Goal: Transaction & Acquisition: Purchase product/service

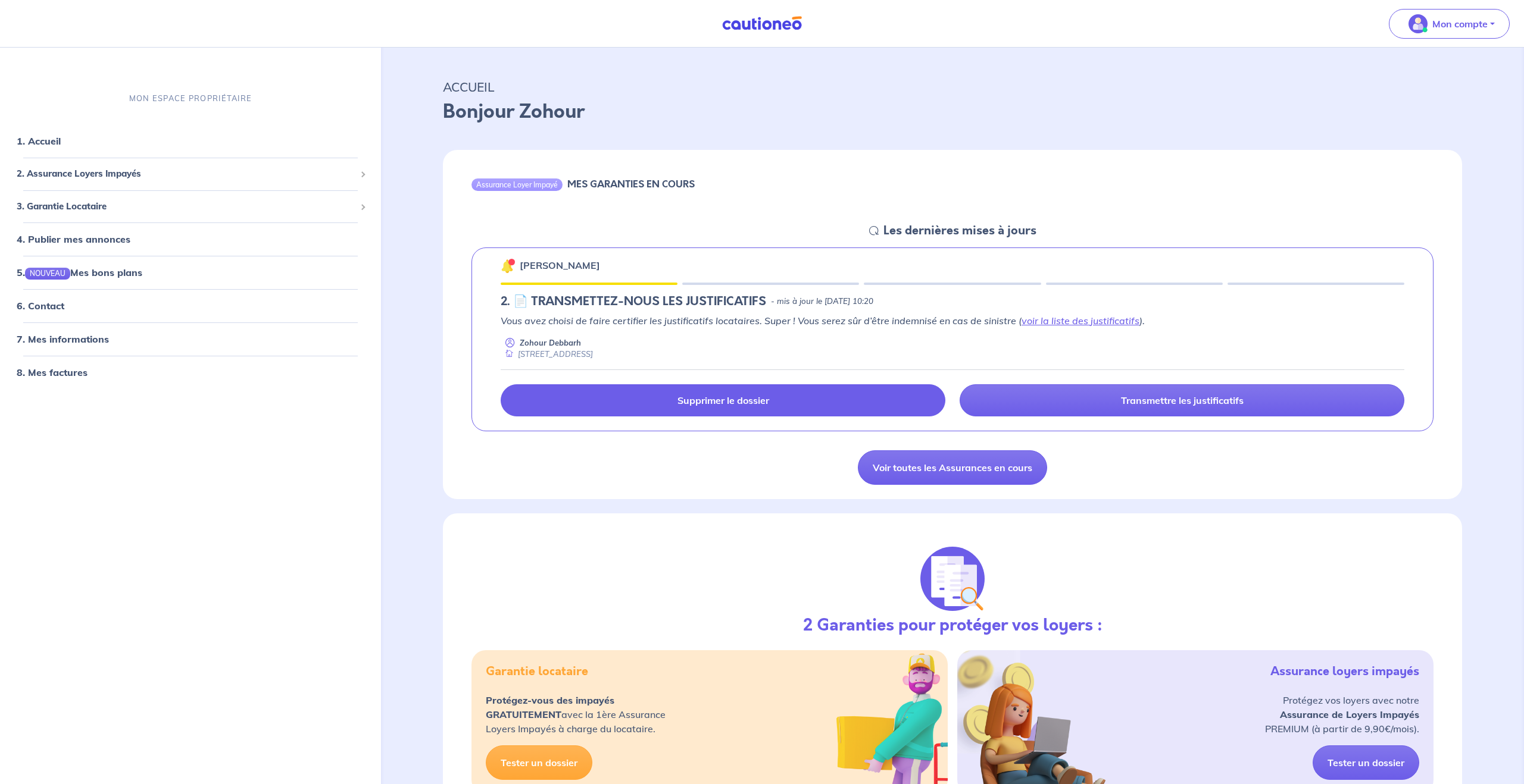
scroll to position [13, 0]
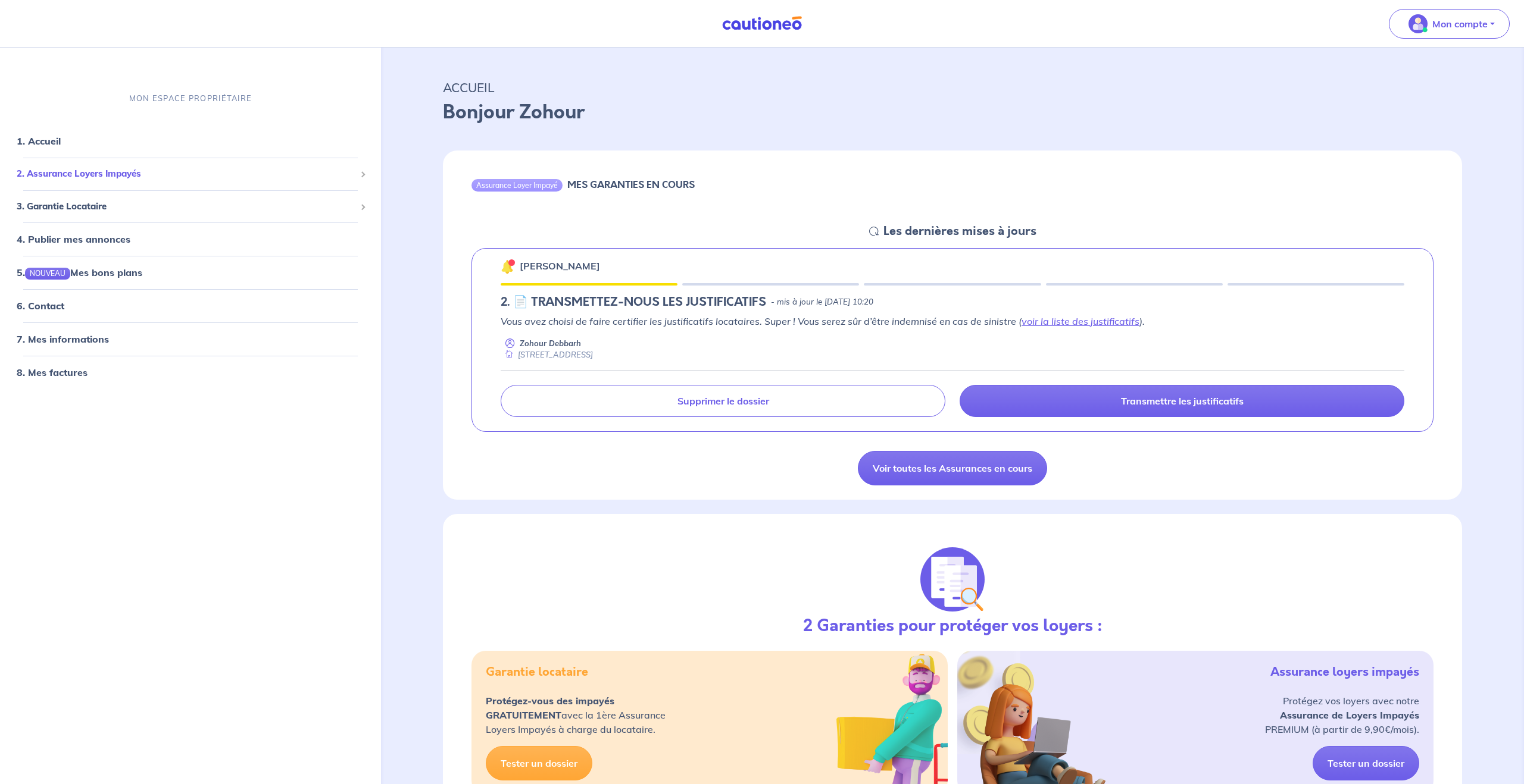
click at [102, 168] on span "2. Assurance Loyers Impayés" at bounding box center [186, 174] width 339 height 13
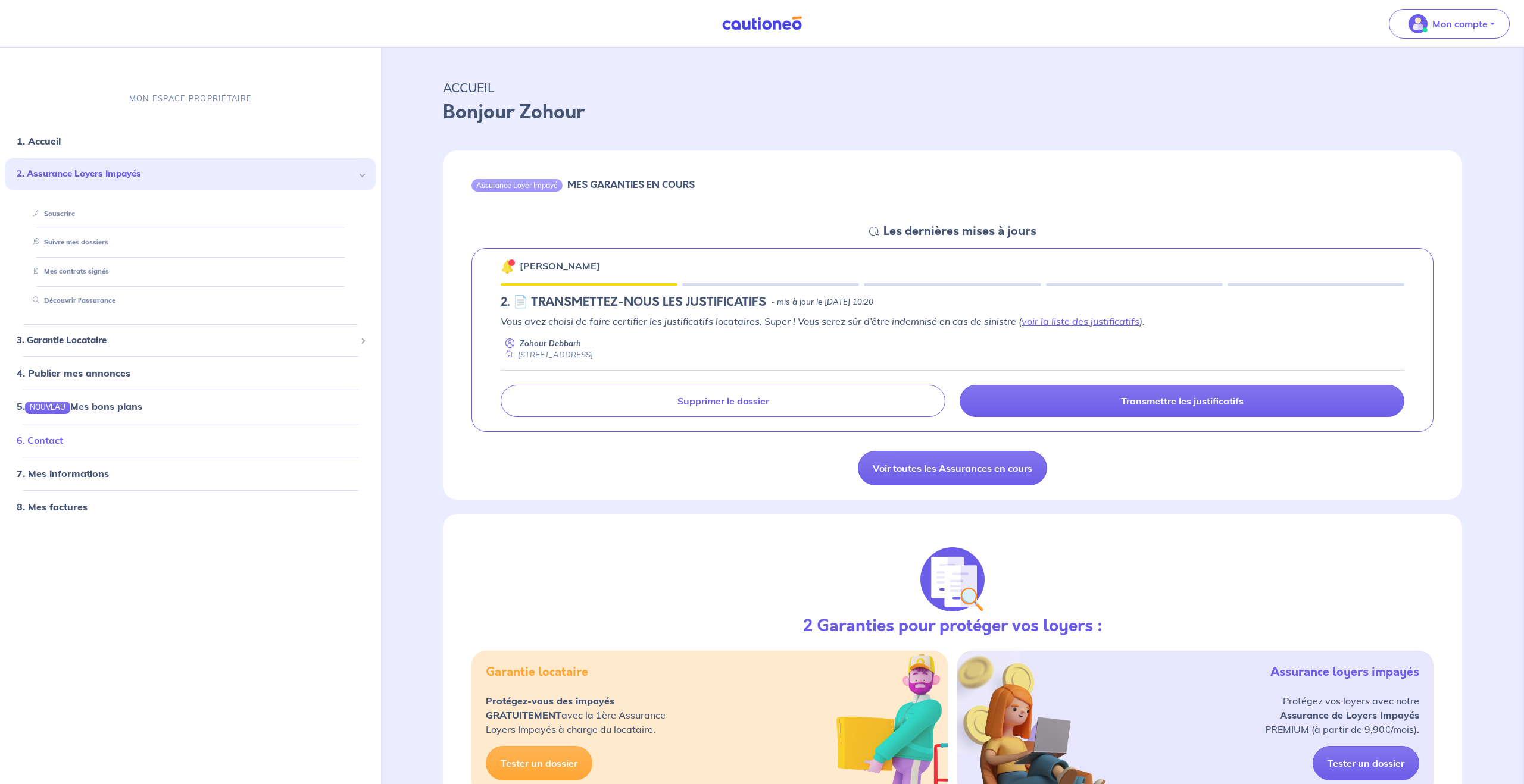
click at [61, 443] on link "6. Contact" at bounding box center [40, 439] width 47 height 12
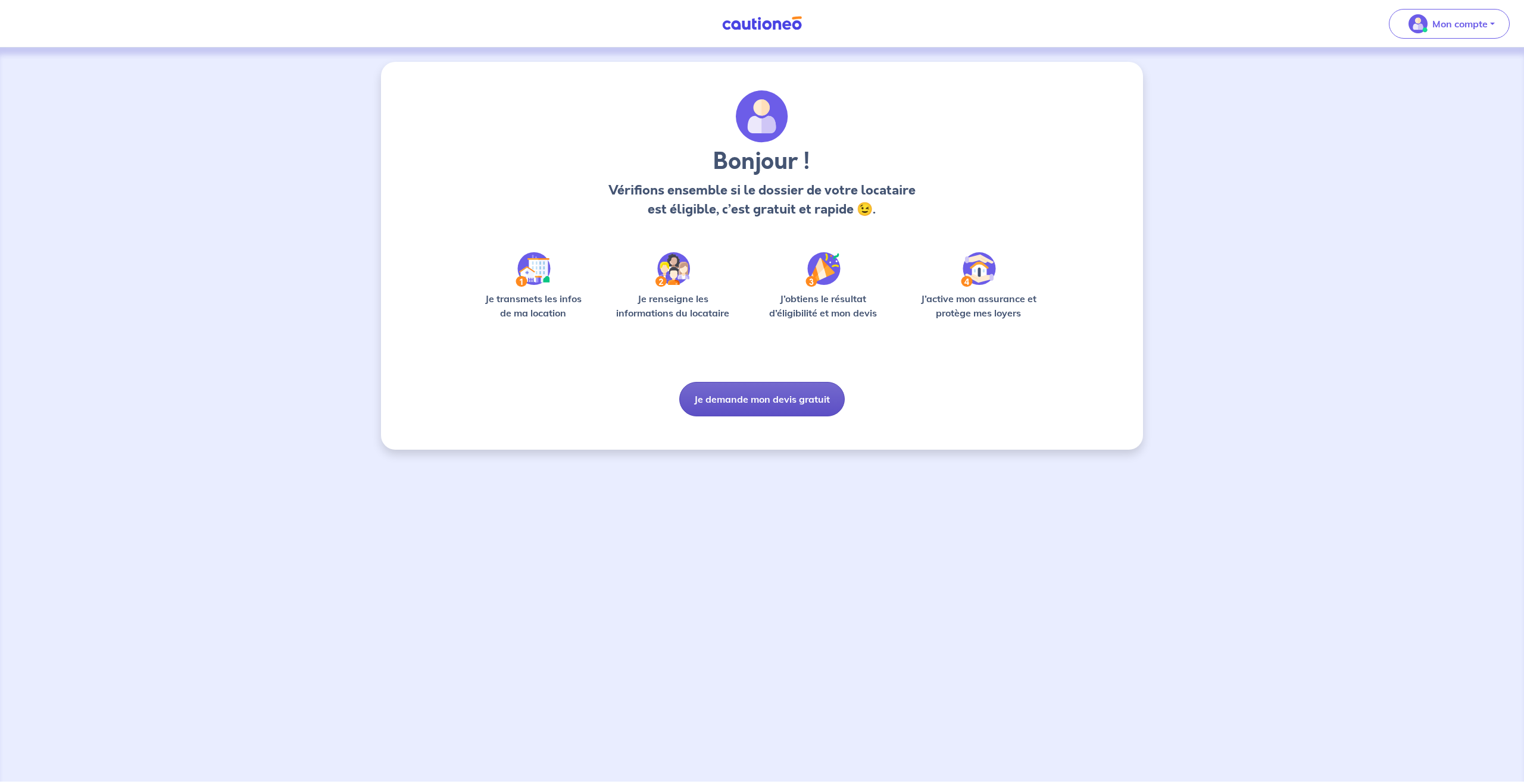
click at [752, 397] on button "Je demande mon devis gratuit" at bounding box center [762, 399] width 166 height 35
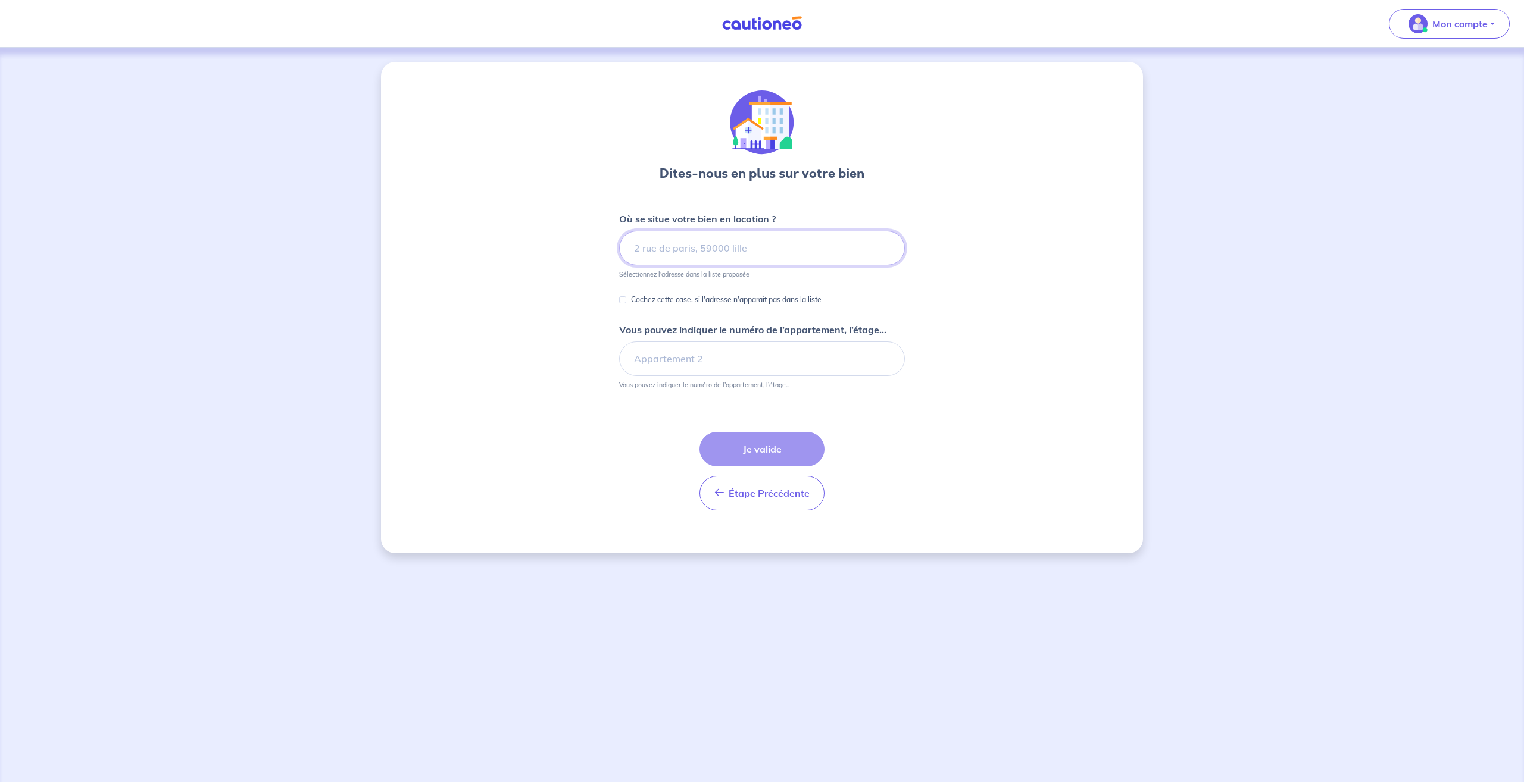
click at [708, 257] on input at bounding box center [761, 248] width 286 height 35
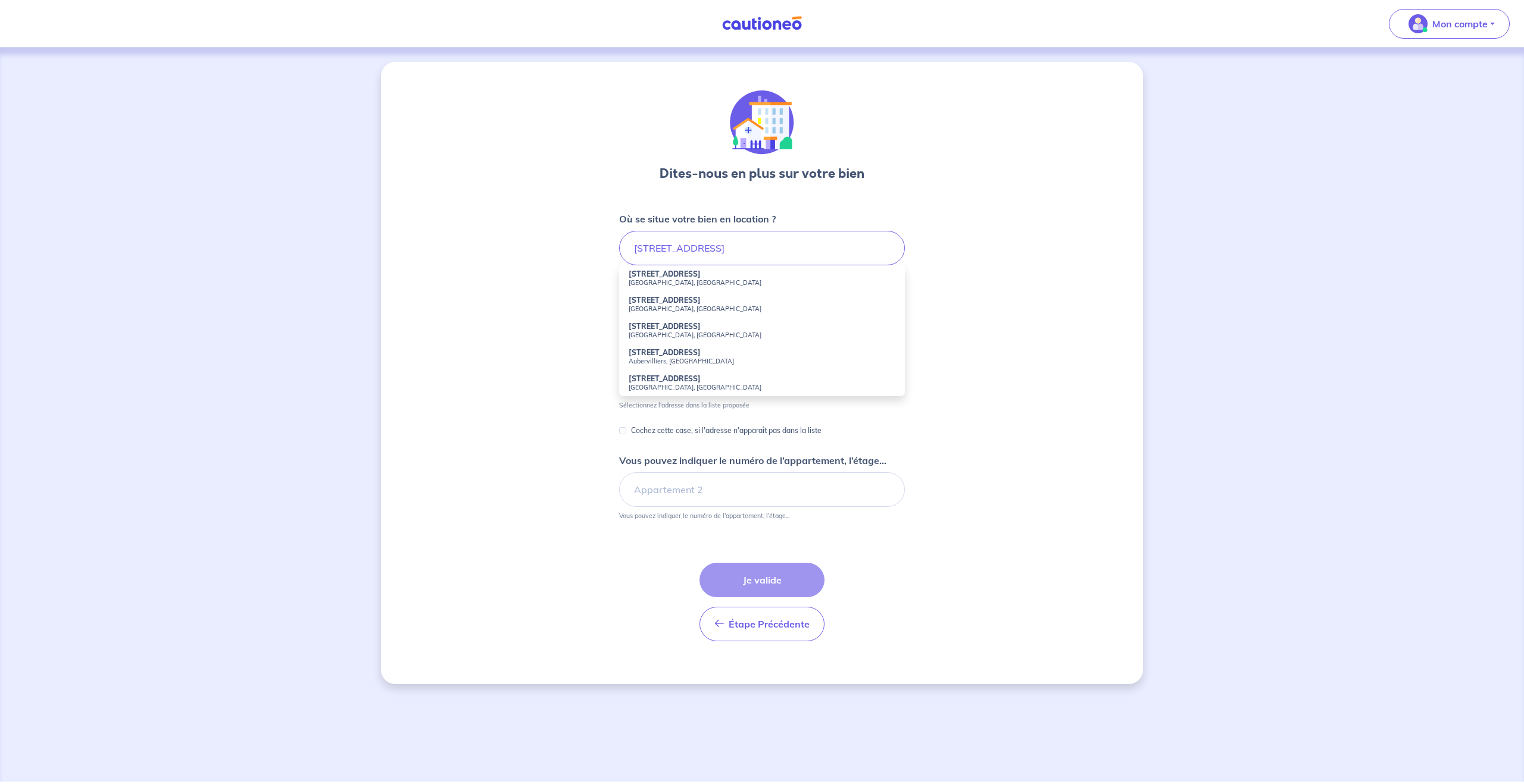
click at [680, 281] on small "Paris, France" at bounding box center [761, 282] width 266 height 8
type input "29 Rue du Chemin Vert, Paris, France"
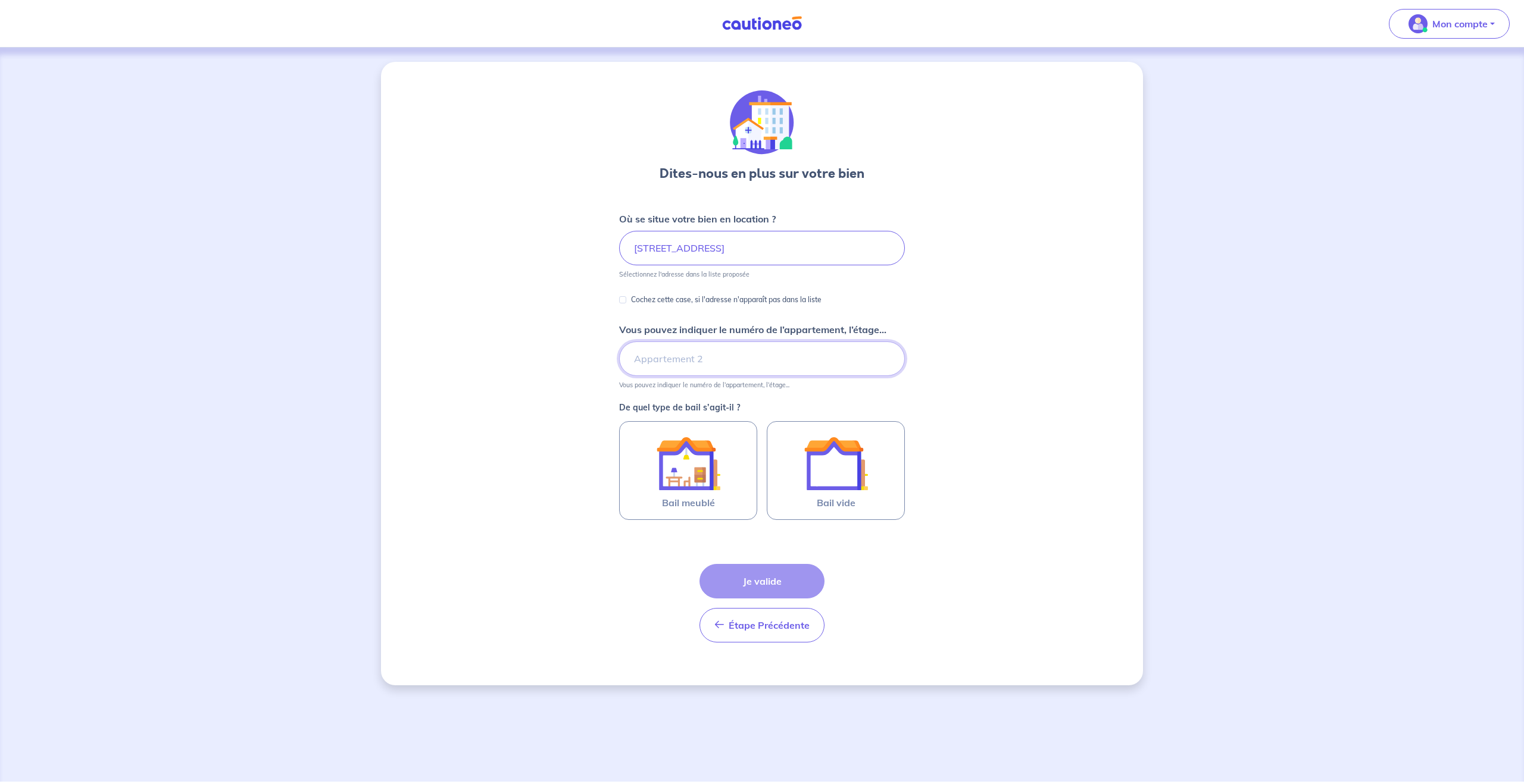
click at [673, 356] on input "Vous pouvez indiquer le numéro de l’appartement, l’étage..." at bounding box center [761, 358] width 286 height 35
type input "5"
click at [818, 249] on input "29 Rue du Chemin Vert, Paris, France" at bounding box center [761, 248] width 286 height 35
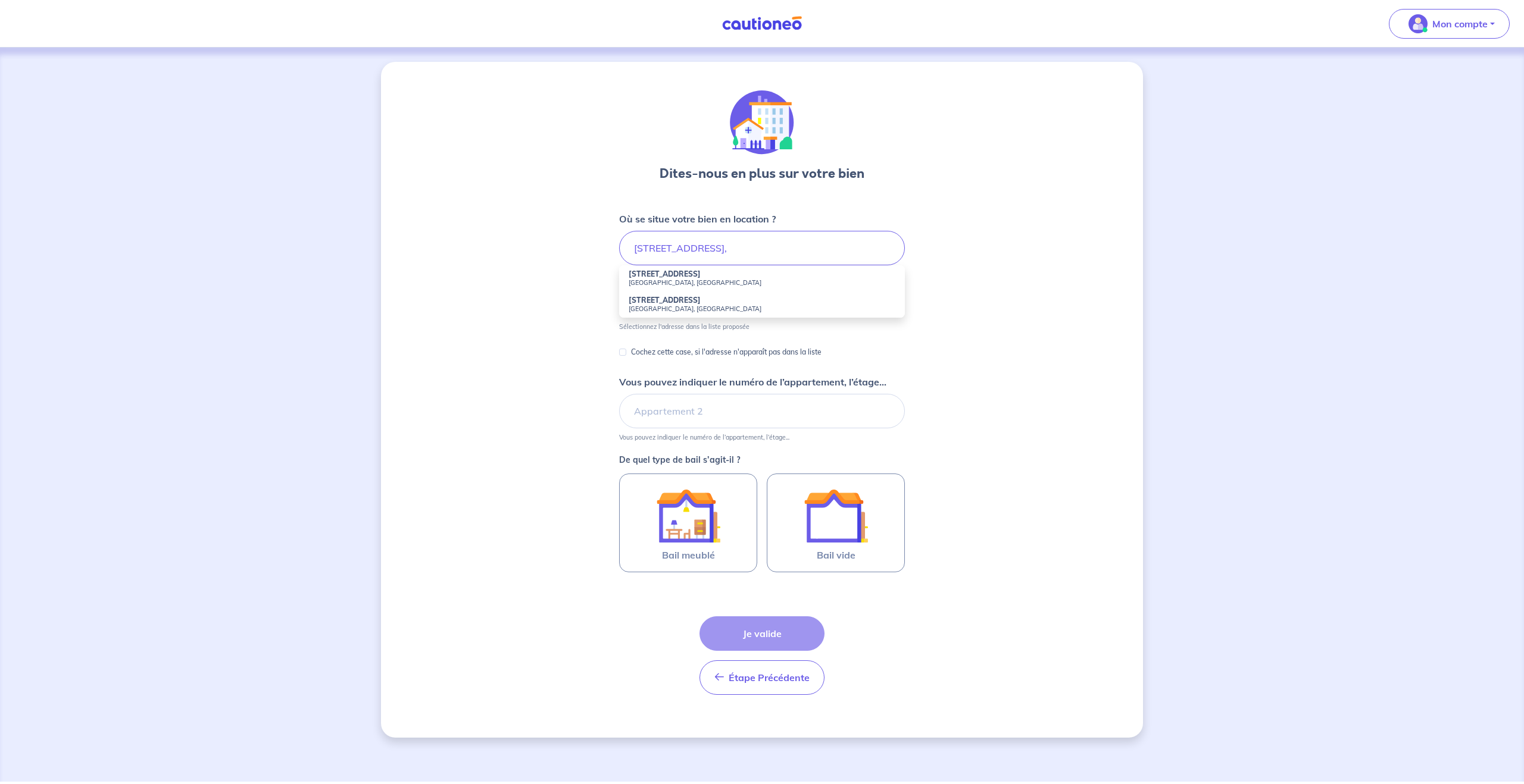
click at [700, 277] on strong "29 Rue du Chemin Vert" at bounding box center [664, 274] width 72 height 9
type input "29 Rue du Chemin Vert, Paris, France"
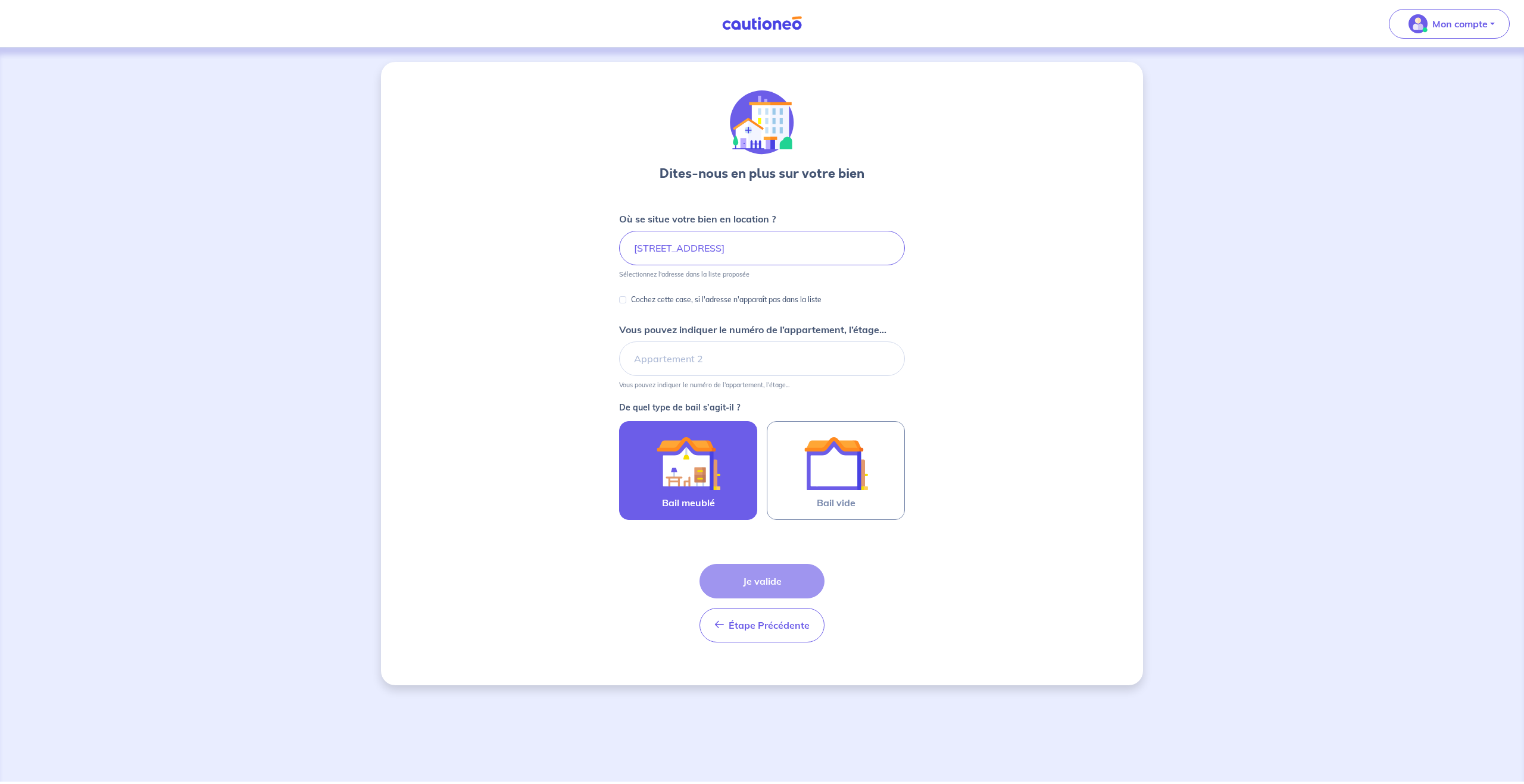
drag, startPoint x: 700, startPoint y: 491, endPoint x: 725, endPoint y: 479, distance: 27.7
click at [700, 491] on img at bounding box center [688, 463] width 65 height 65
click at [0, 0] on input "Bail meublé" at bounding box center [0, 0] width 0 height 0
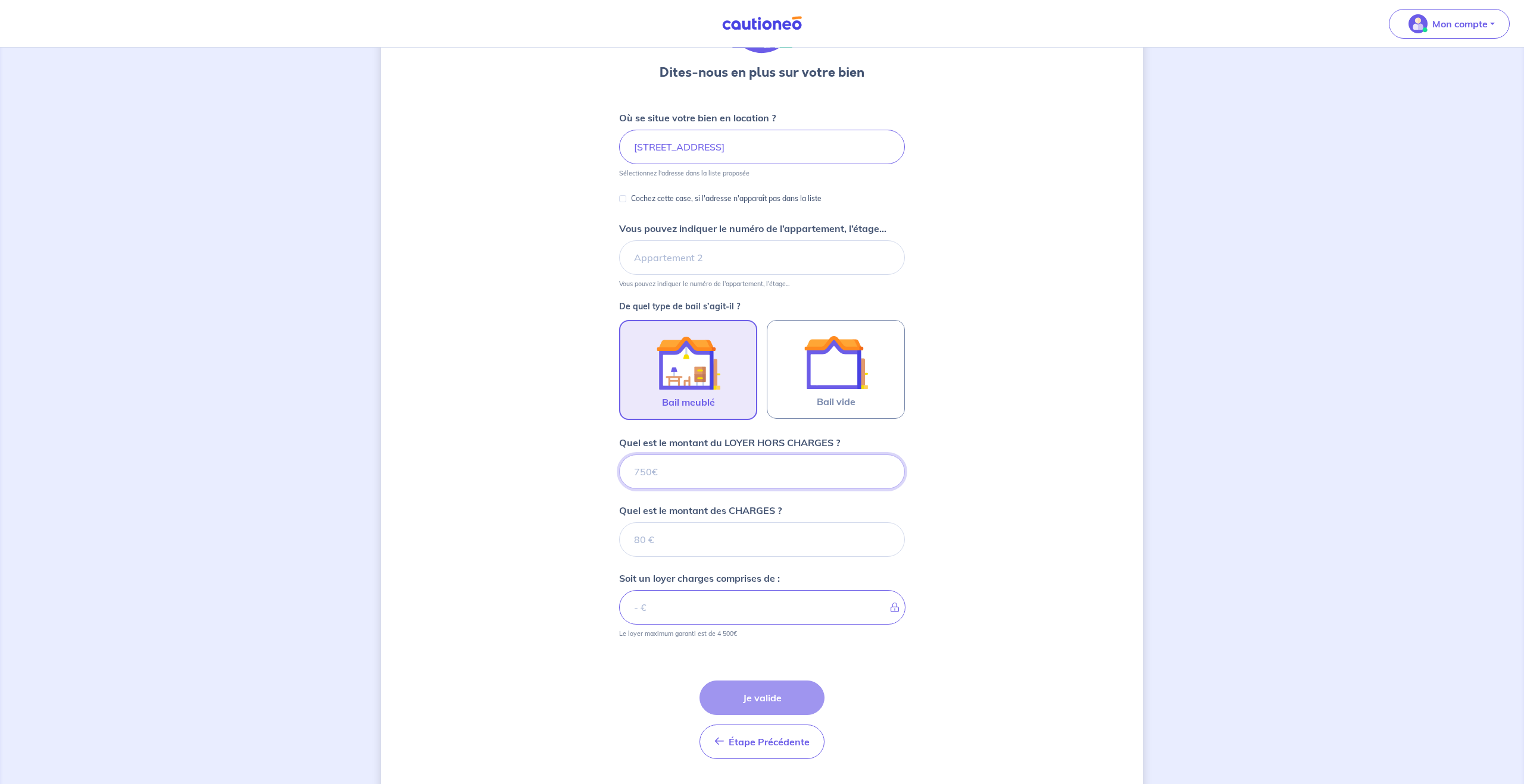
scroll to position [134, 0]
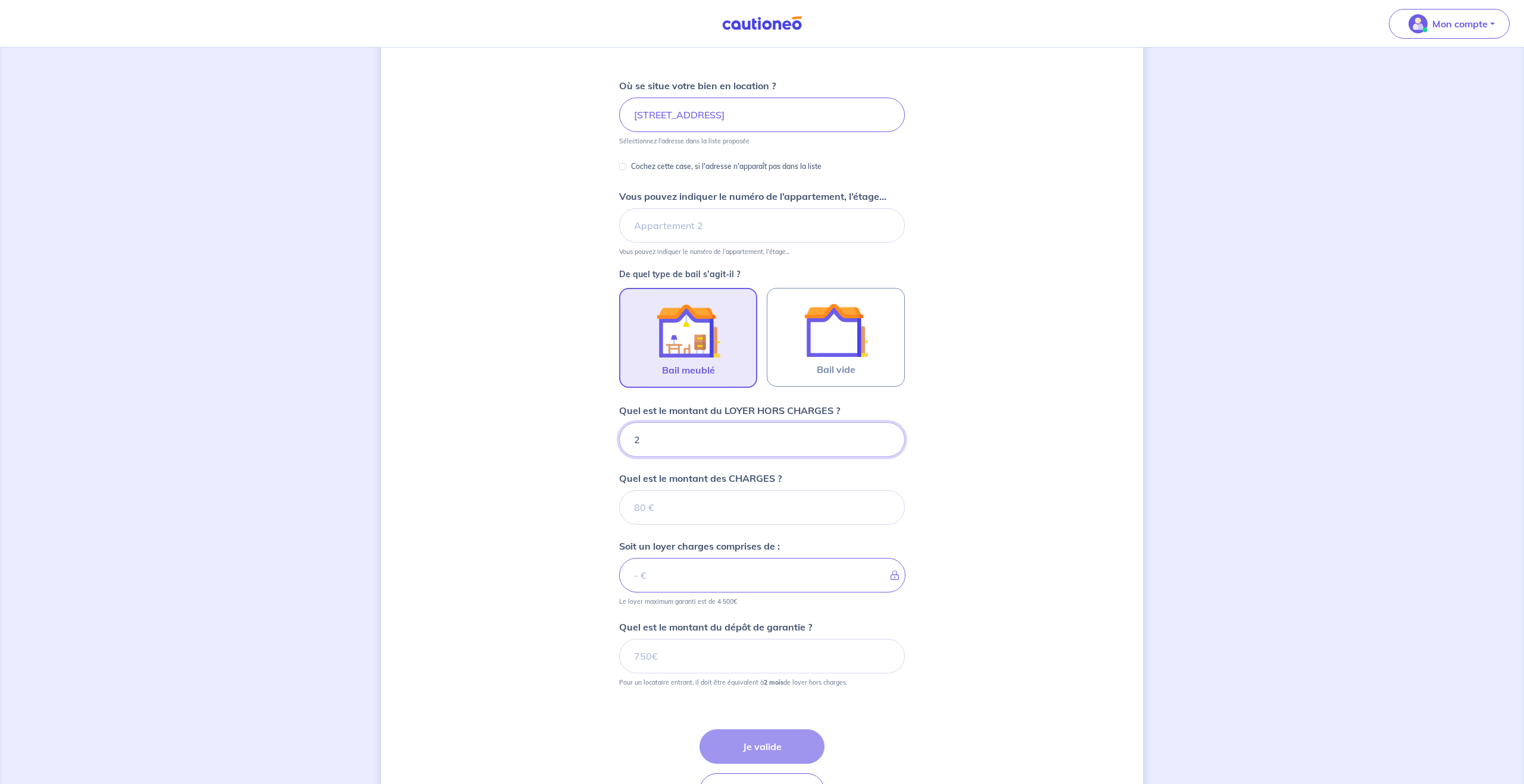
type input "29"
type input "2900"
click at [714, 511] on input "Quel est le montant des CHARGES ?" at bounding box center [761, 507] width 286 height 35
type input "3"
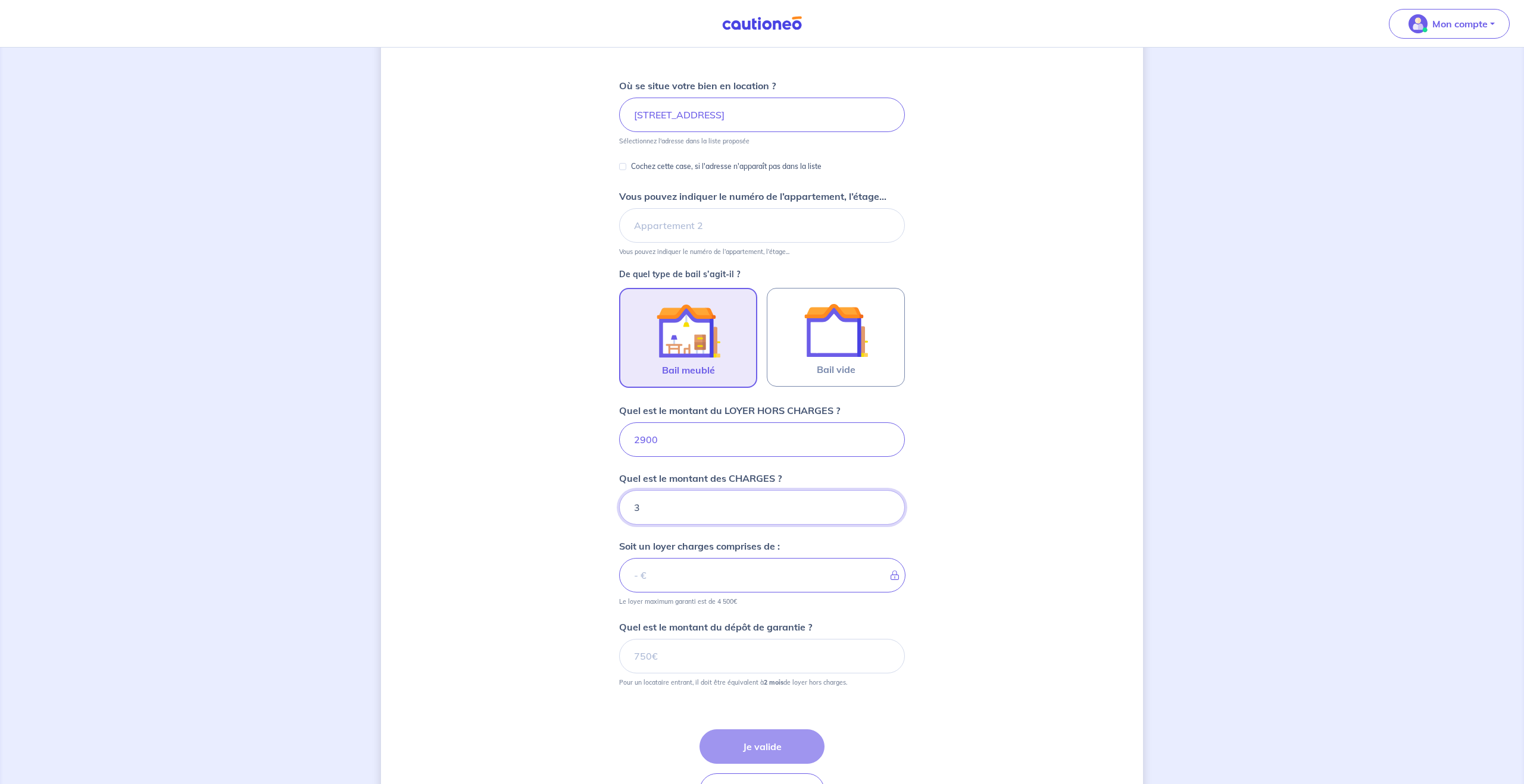
type input "2903"
type input "300"
type input "3200"
type input "300"
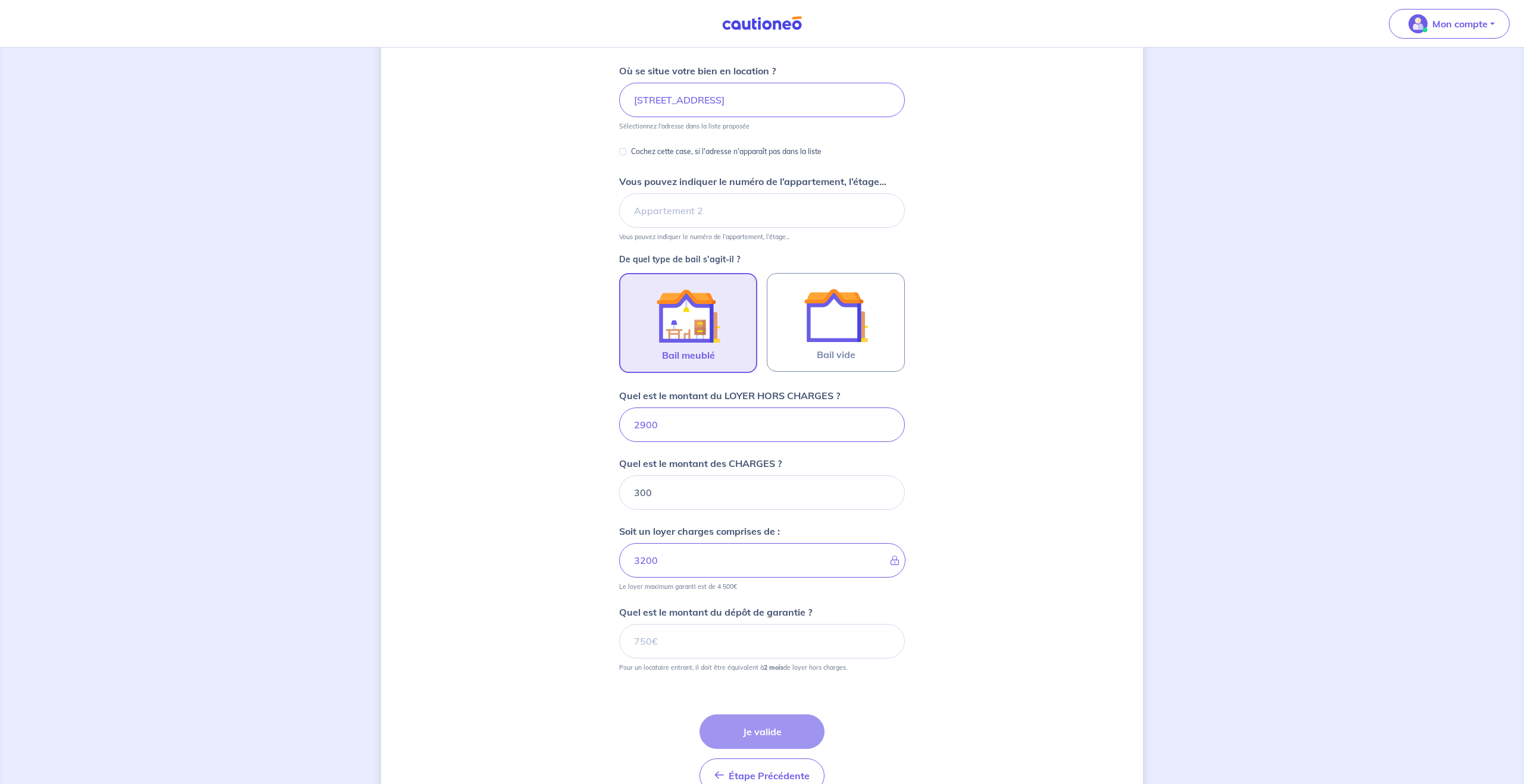
scroll to position [150, 0]
click at [667, 426] on input "2900" at bounding box center [761, 423] width 286 height 35
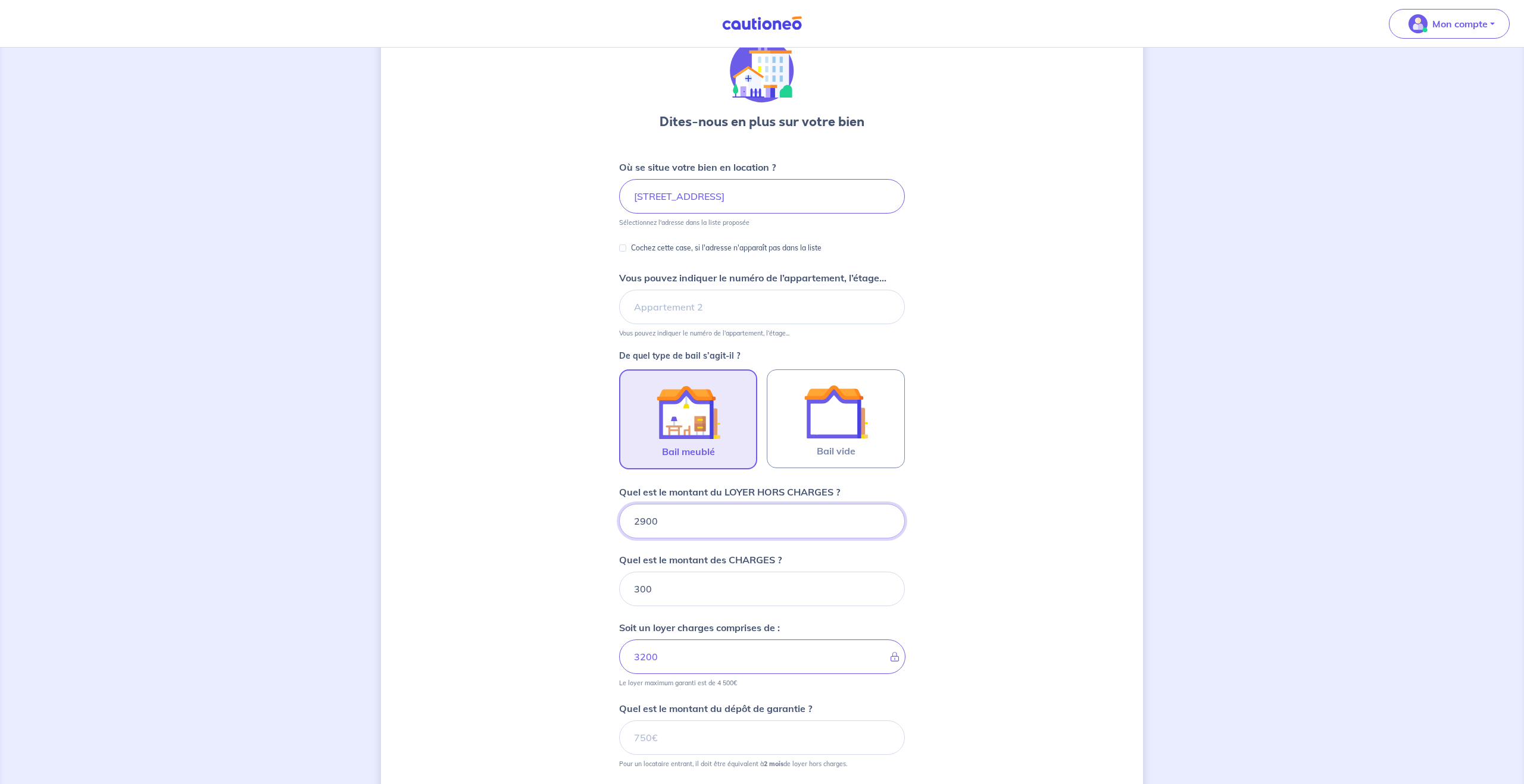
scroll to position [47, 0]
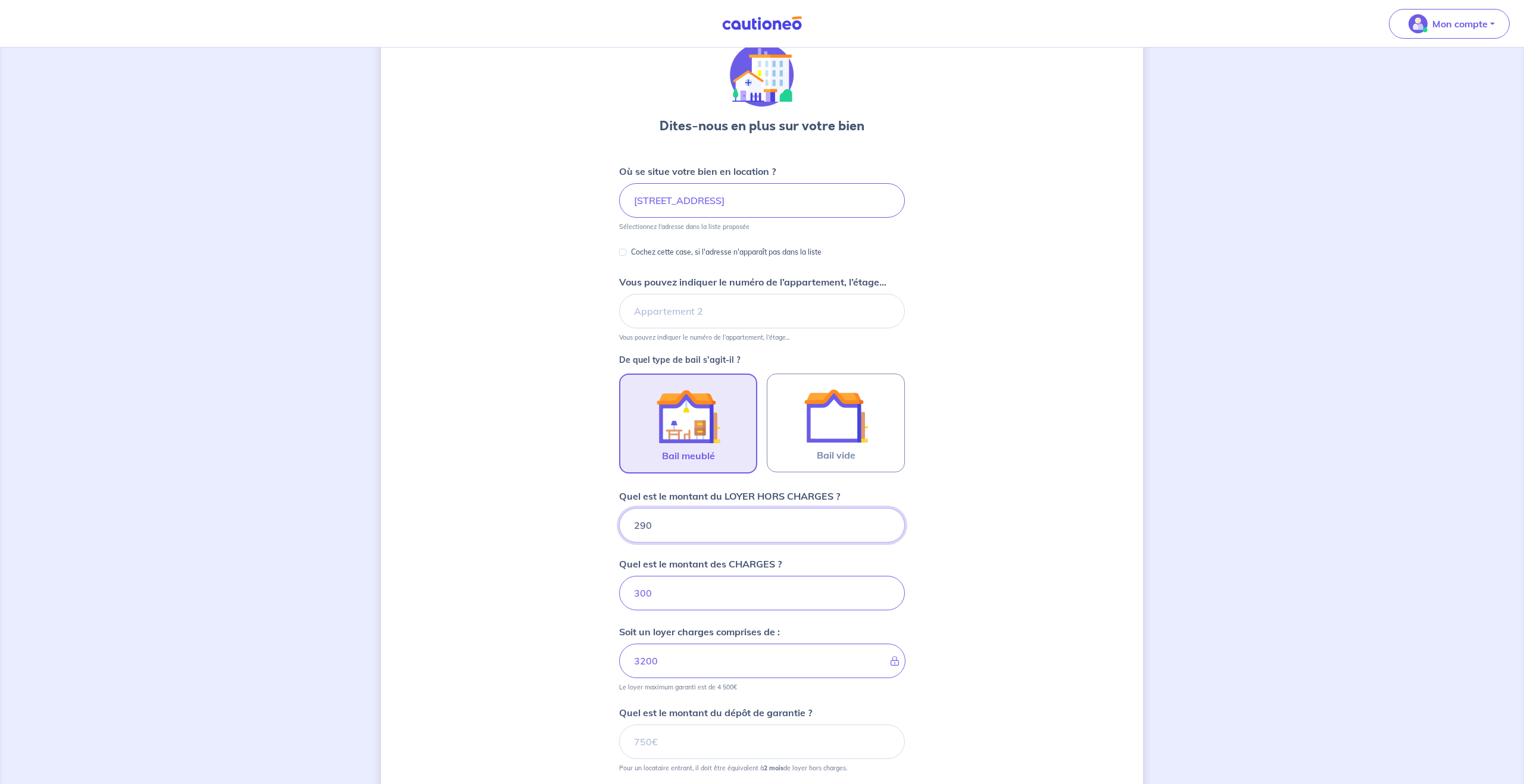
type input "29"
type input "329"
type input "2"
type input "302"
type input "2600"
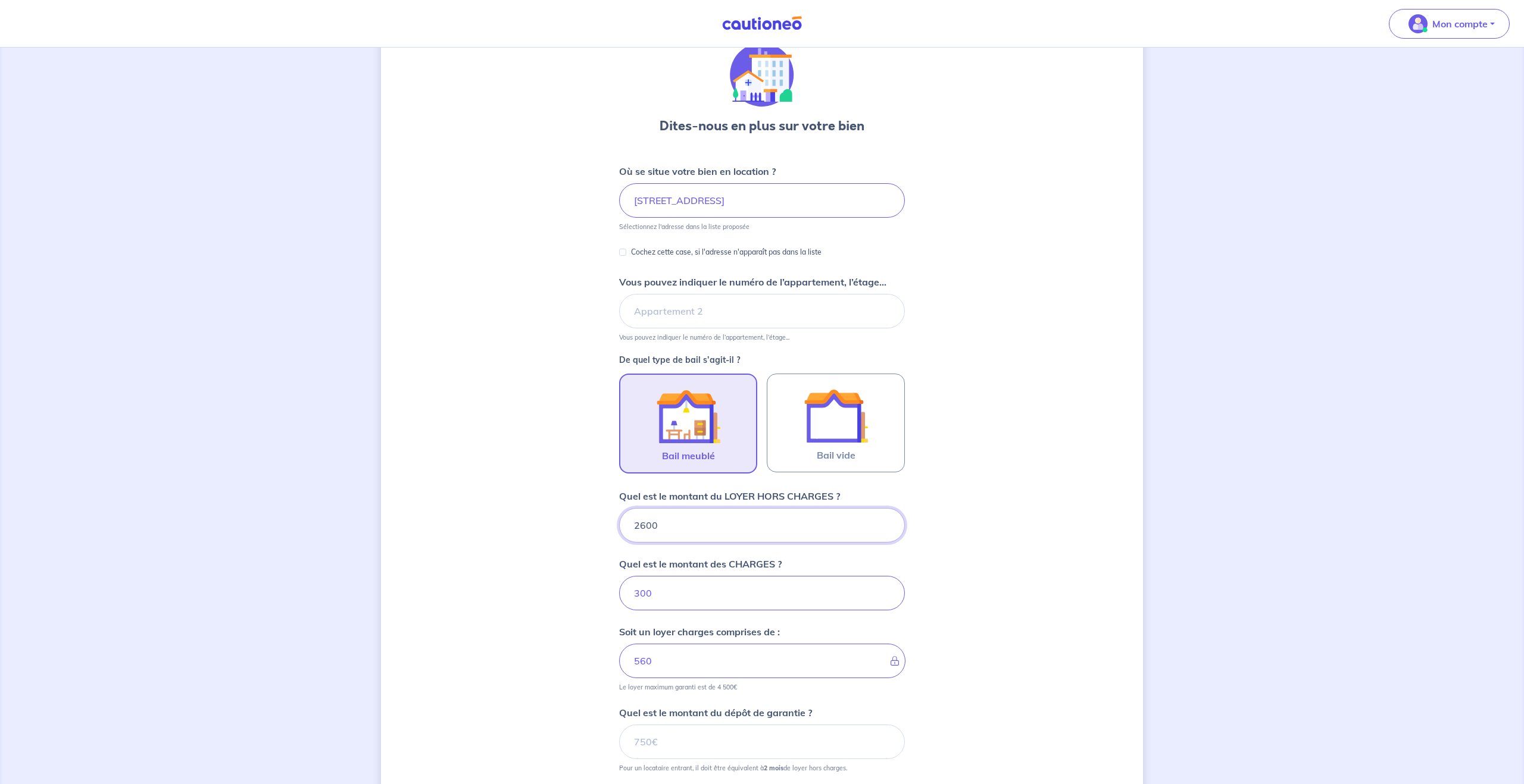
type input "2900"
type input "2600"
click at [688, 458] on span "Bail meublé" at bounding box center [688, 460] width 53 height 14
click at [0, 0] on input "Bail meublé" at bounding box center [0, 0] width 0 height 0
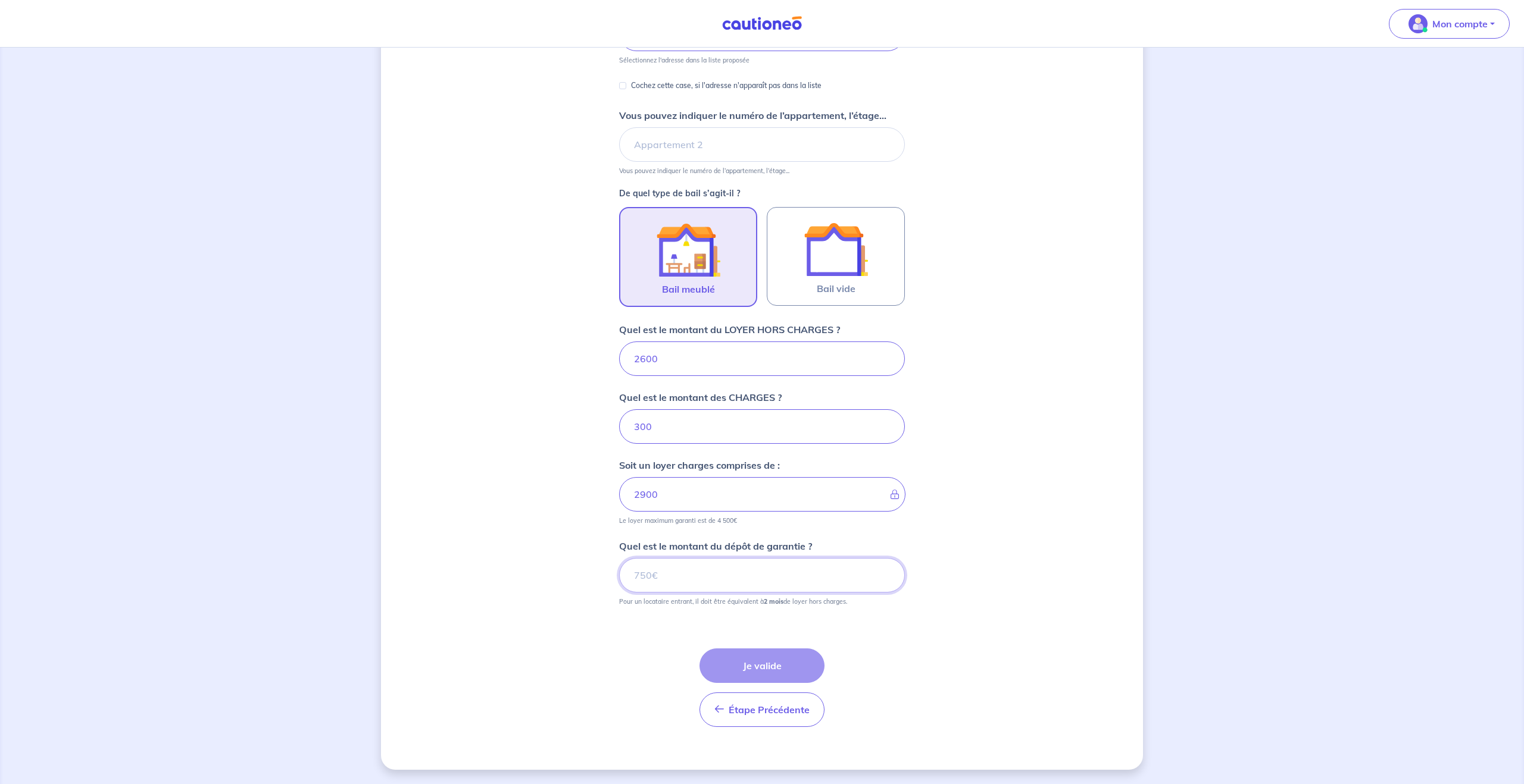
click at [789, 573] on input "Quel est le montant du dépôt de garantie ?" at bounding box center [761, 575] width 286 height 35
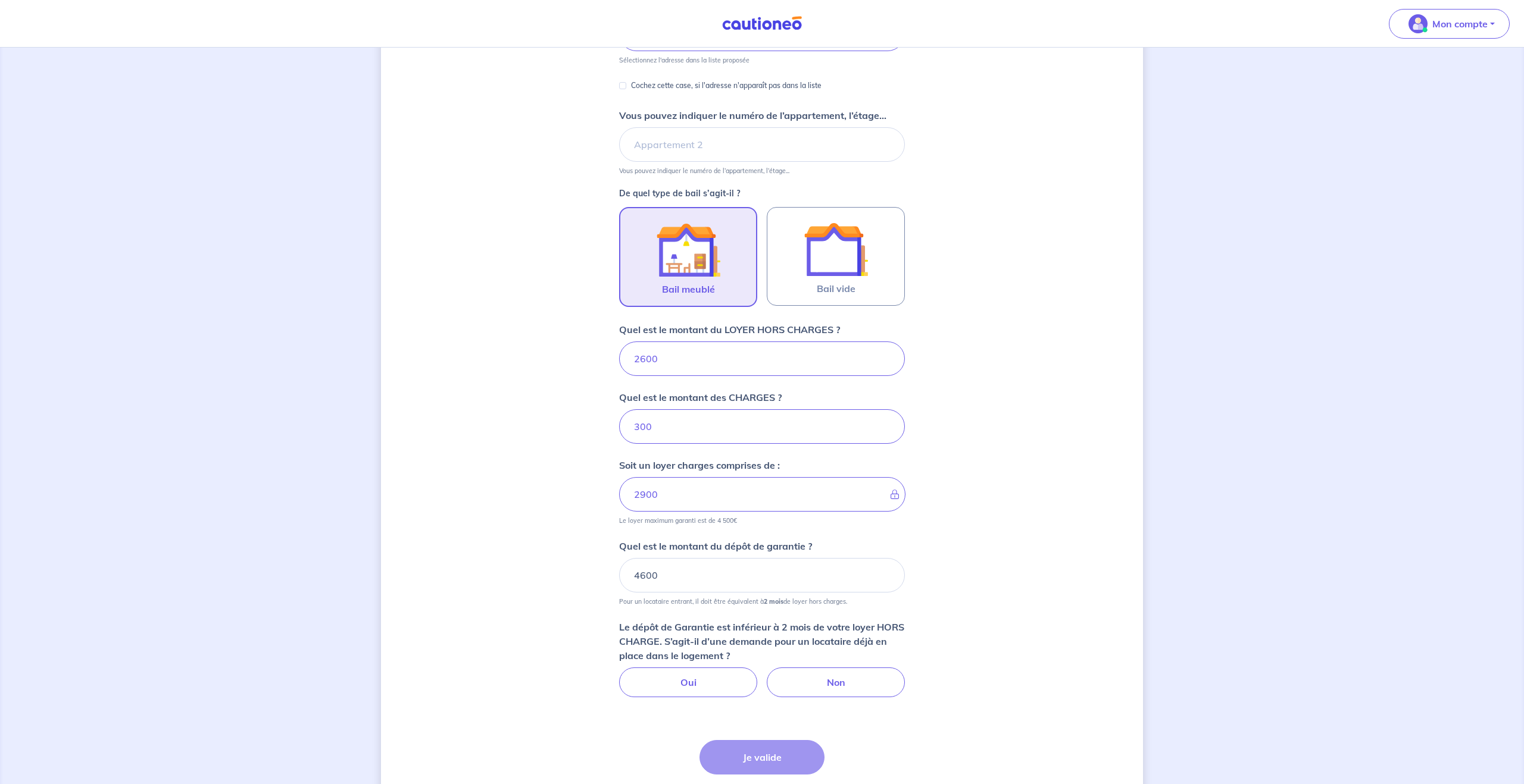
click at [906, 593] on div "Dites-nous en plus sur votre bien Où se situe votre bien en location ? 29 Rue d…" at bounding box center [762, 354] width 762 height 1013
click at [704, 579] on input "4600" at bounding box center [761, 575] width 286 height 35
click at [685, 574] on input "4600" at bounding box center [761, 575] width 286 height 35
type input "4"
type input "6"
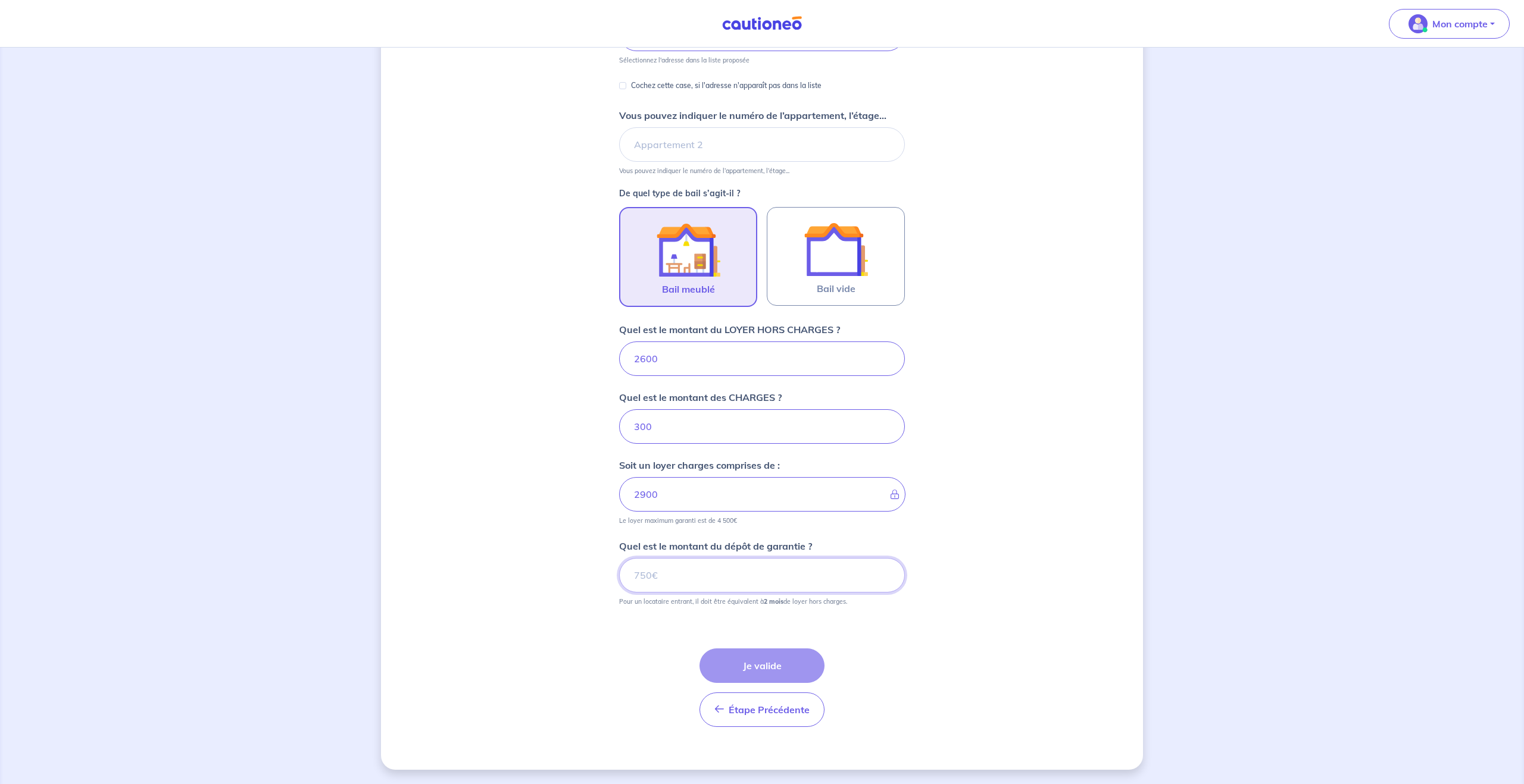
type input "2"
type input "5200"
click at [762, 675] on button "Je valide" at bounding box center [761, 666] width 125 height 35
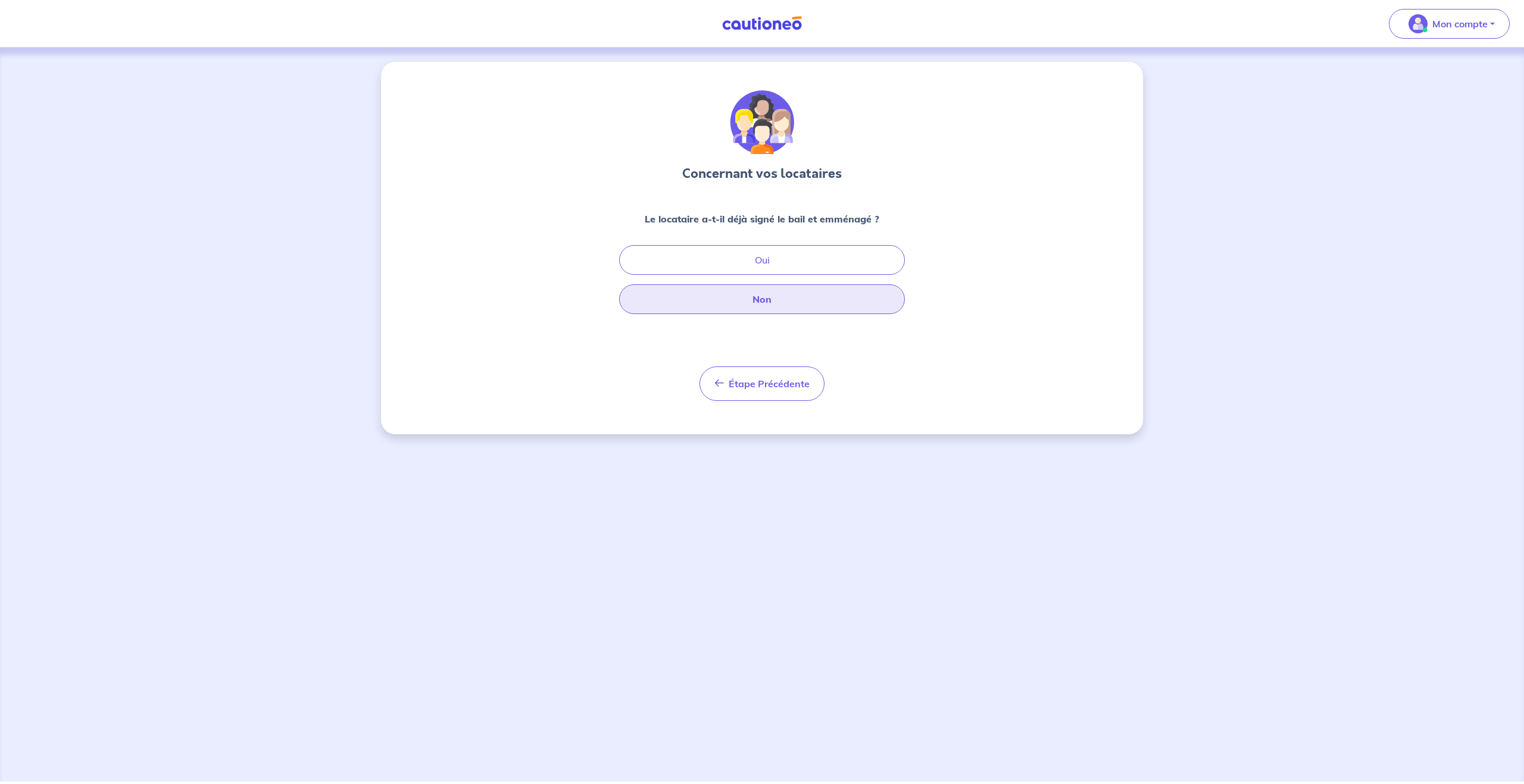
click at [762, 300] on button "Non" at bounding box center [761, 298] width 286 height 30
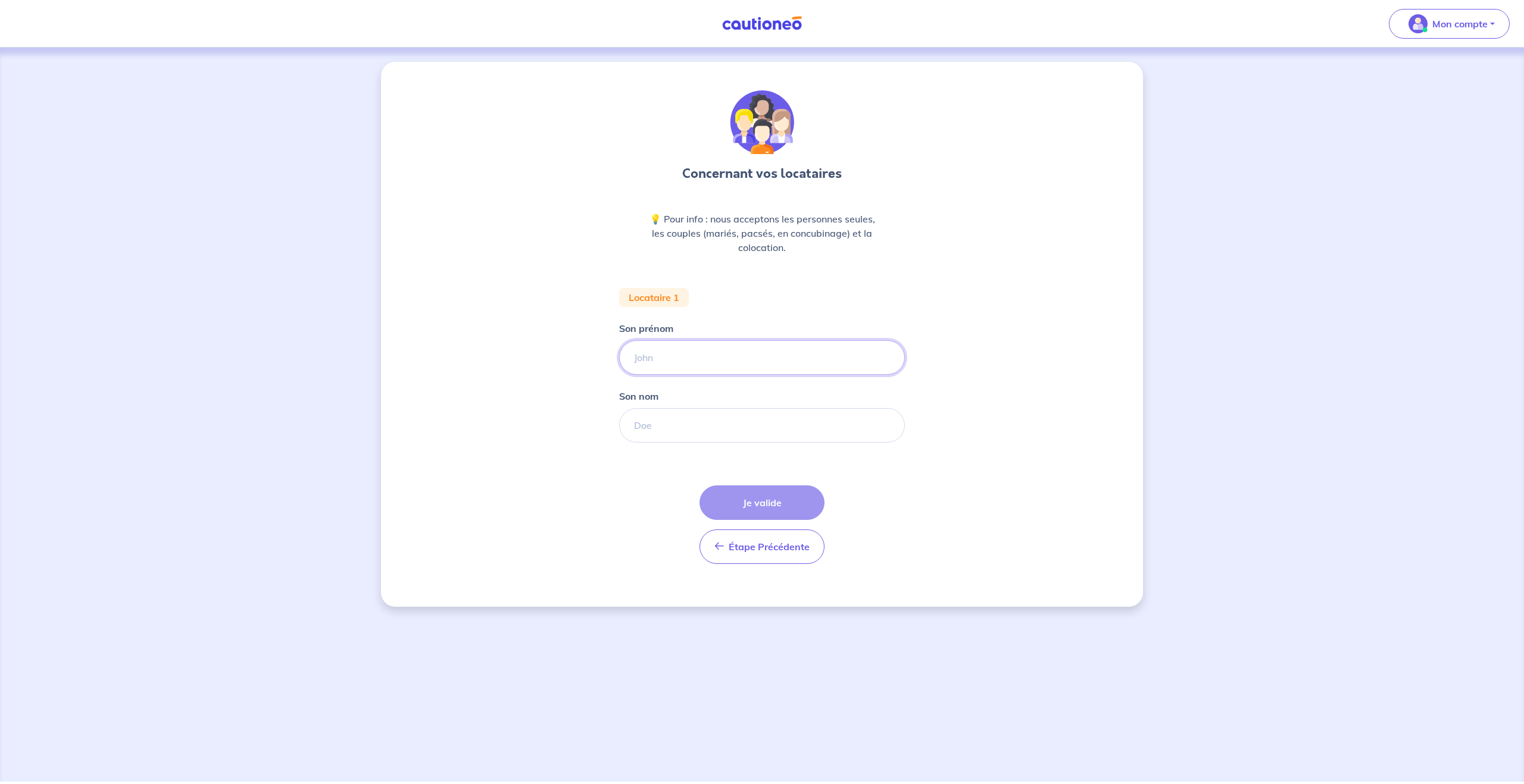
click at [688, 351] on input "Son prénom" at bounding box center [761, 358] width 286 height 35
type input "a"
type input "Anass"
click at [653, 424] on input "Son nom" at bounding box center [761, 425] width 286 height 35
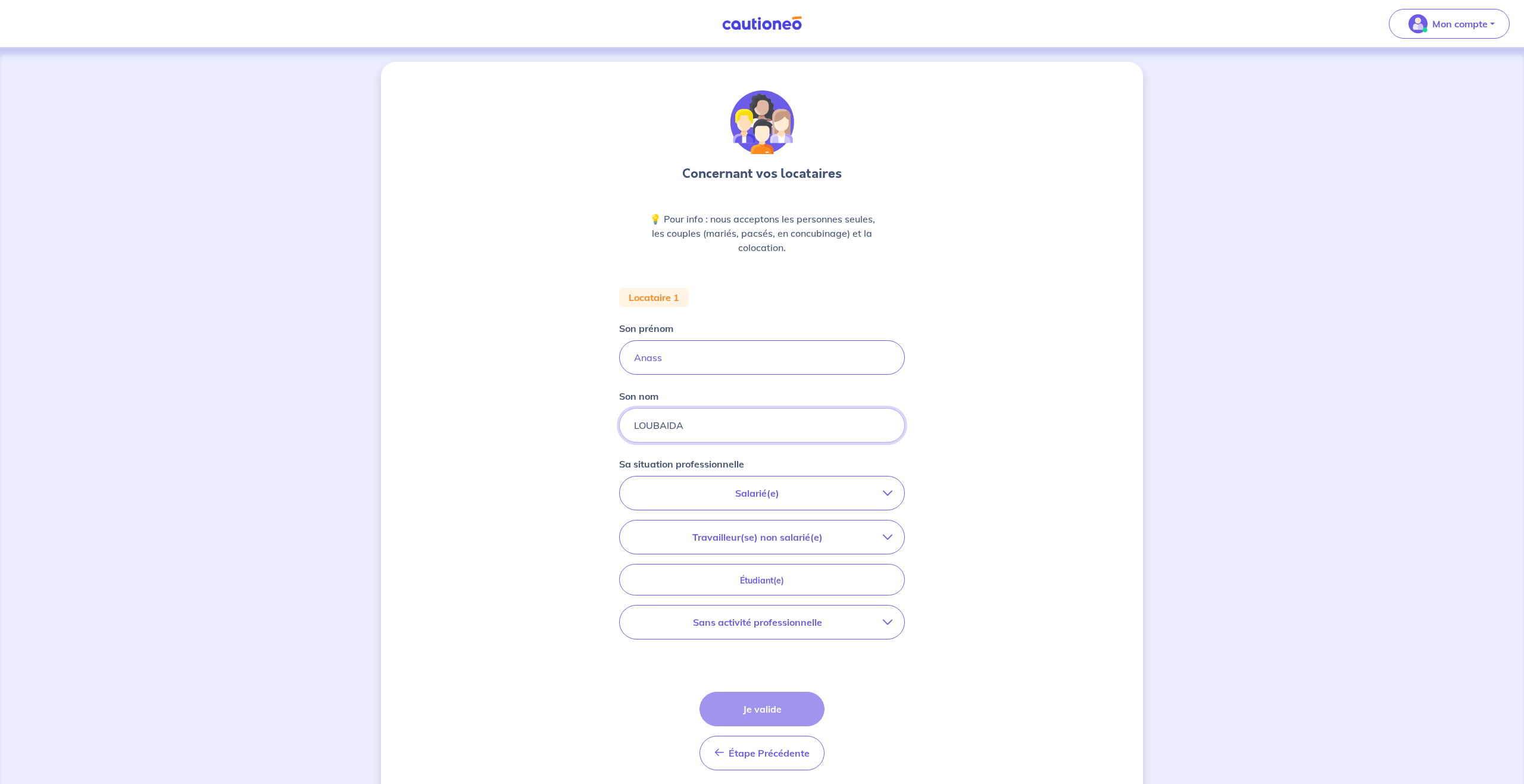
type input "LOUBAIDA"
click at [758, 498] on p "Salarié(e)" at bounding box center [757, 493] width 251 height 14
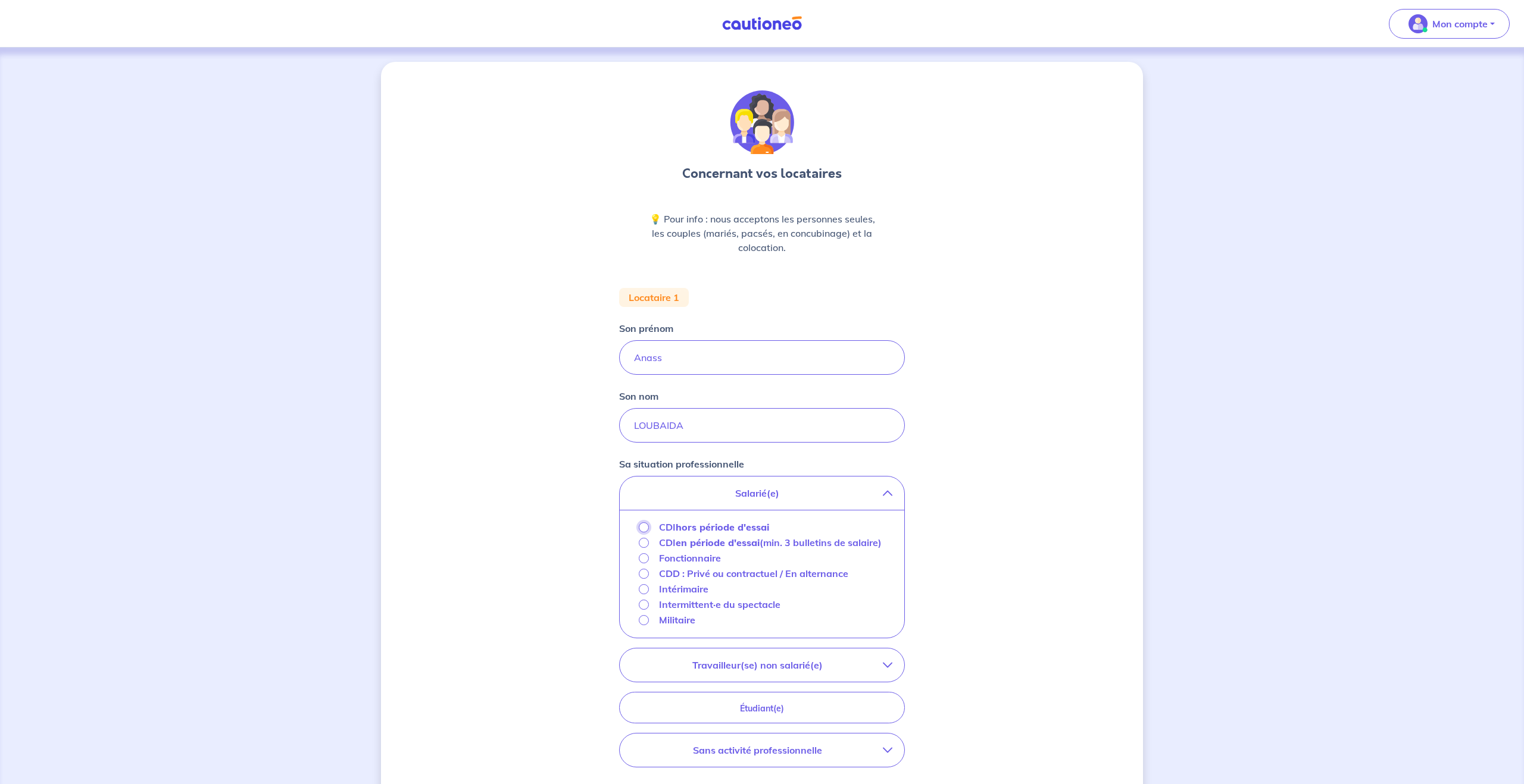
click at [644, 526] on input "CDI hors période d'essai" at bounding box center [643, 527] width 10 height 10
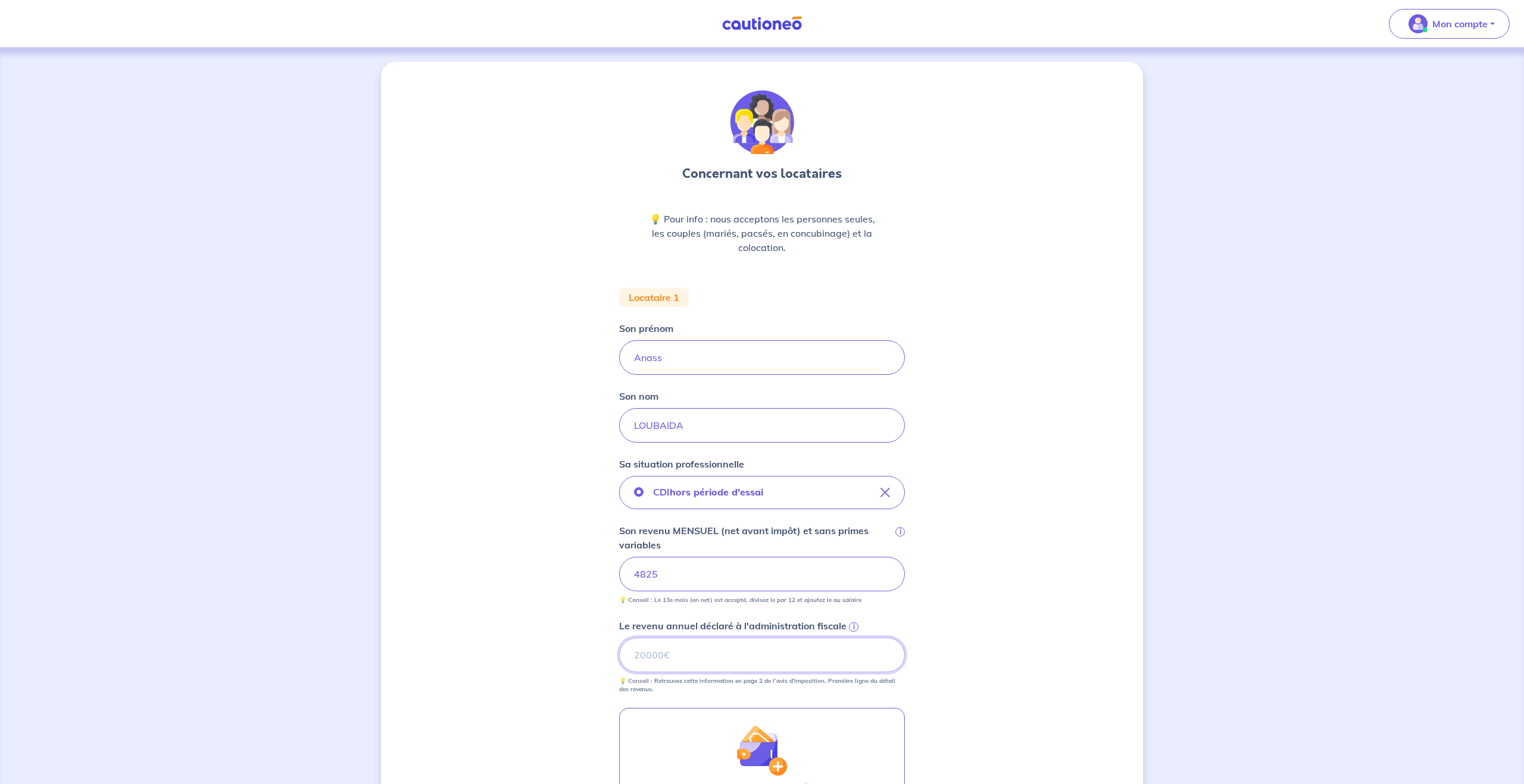
click at [742, 658] on input "Le revenu annuel déclaré à l'administration fiscale i" at bounding box center [761, 655] width 286 height 35
type input "61744"
click at [997, 460] on div "Concernant vos locataires 💡 Pour info : nous acceptons les personnes seules, le…" at bounding box center [762, 526] width 762 height 929
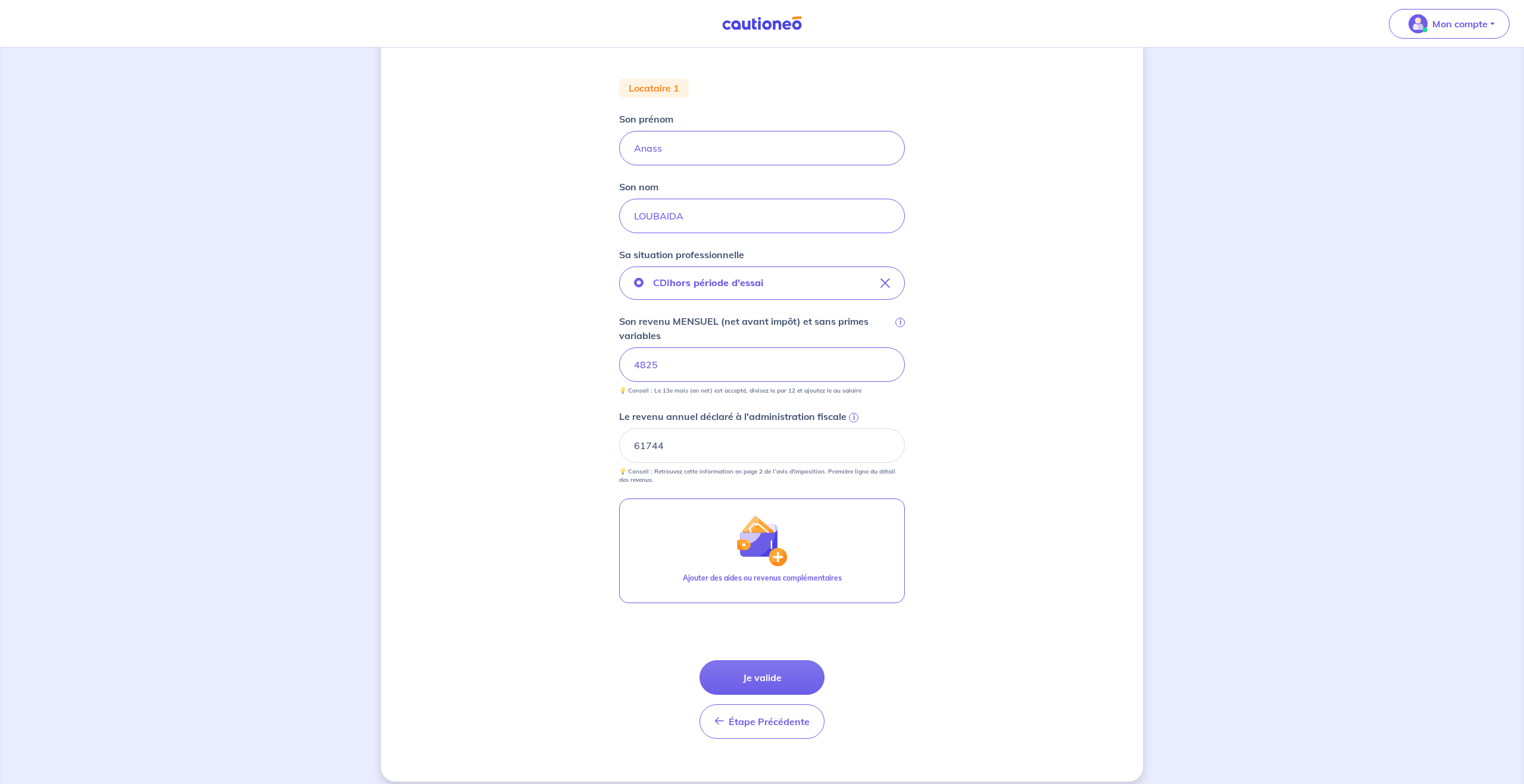
scroll to position [221, 0]
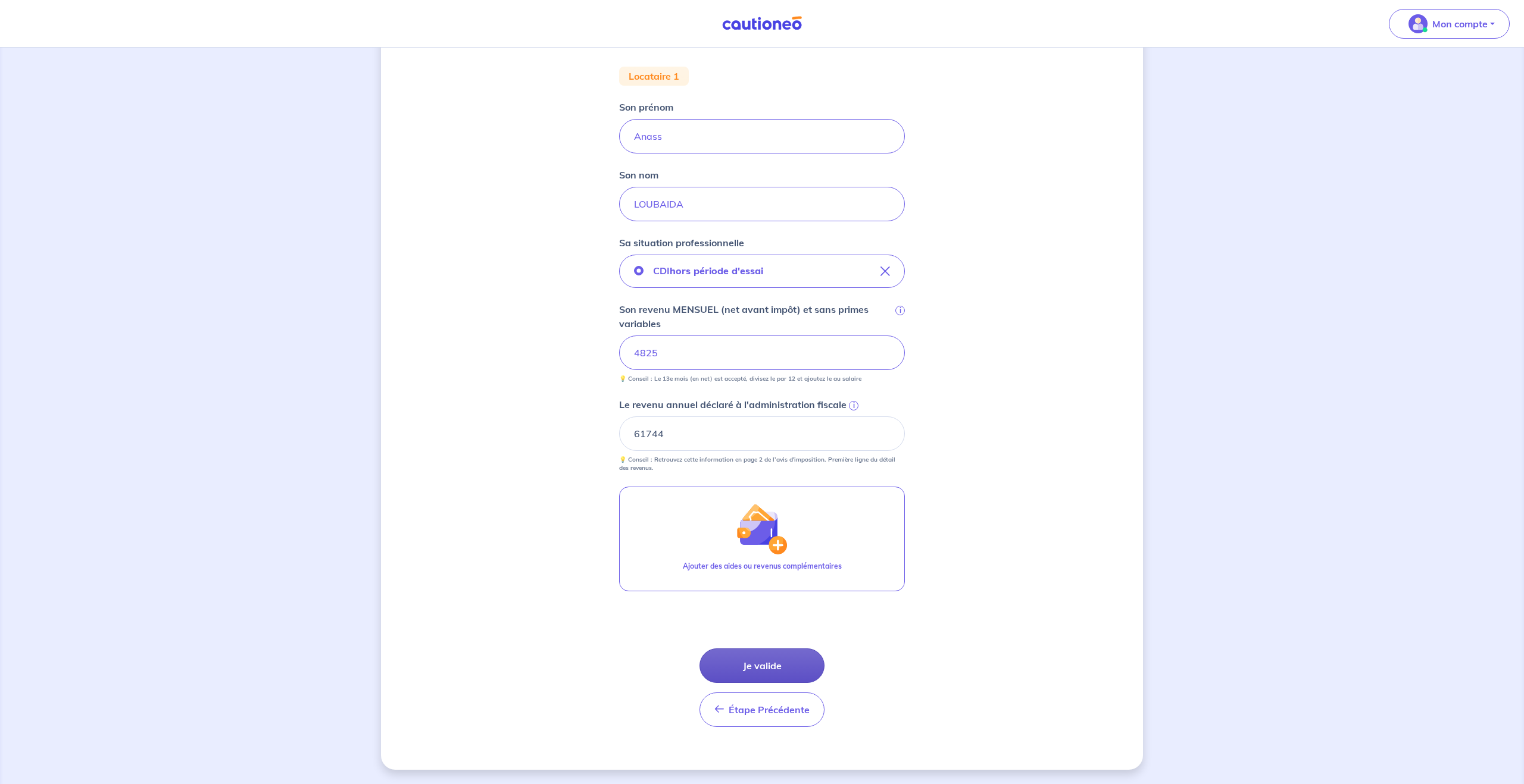
click at [763, 658] on button "Je valide" at bounding box center [761, 666] width 125 height 35
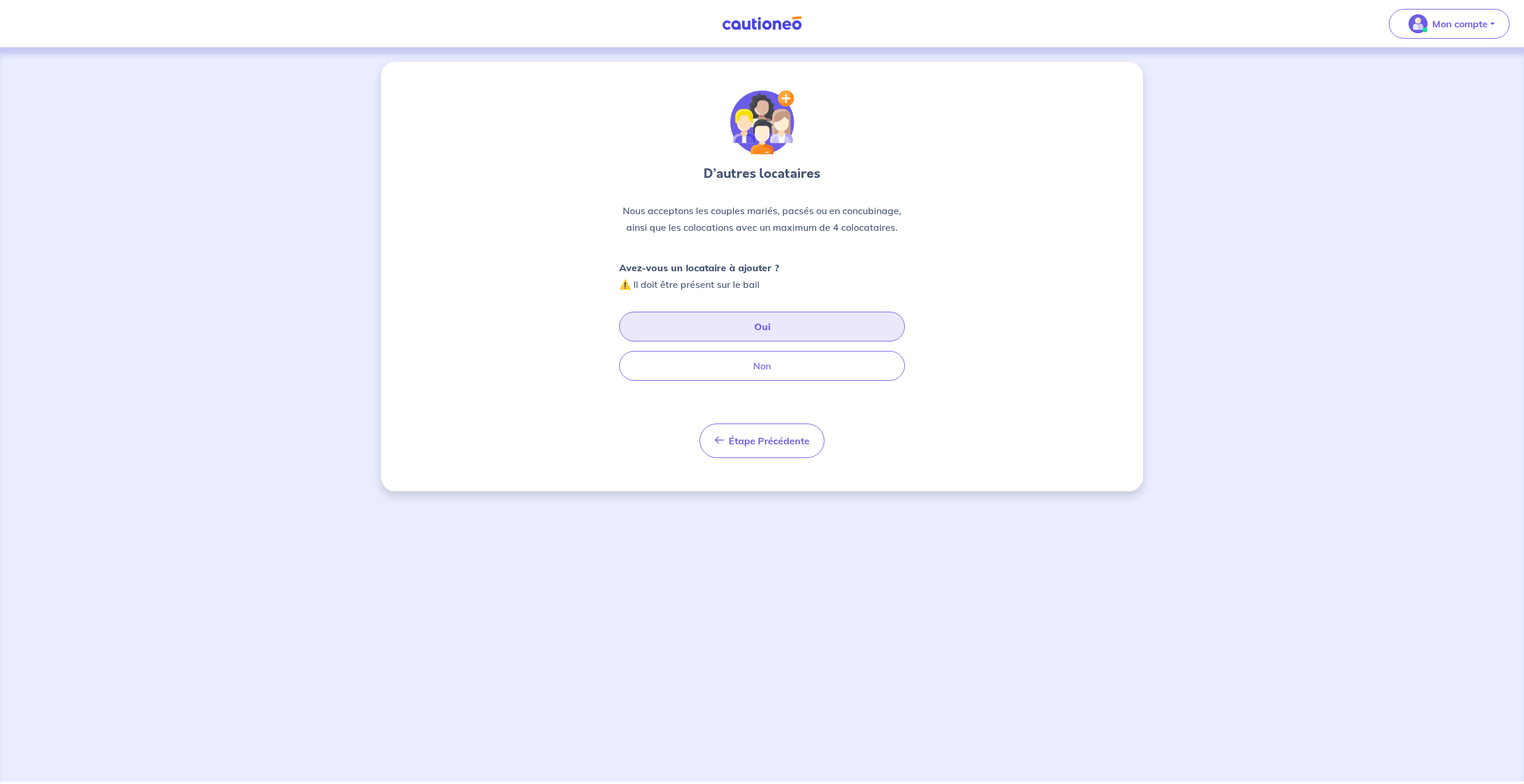
click at [768, 328] on button "Oui" at bounding box center [761, 326] width 286 height 30
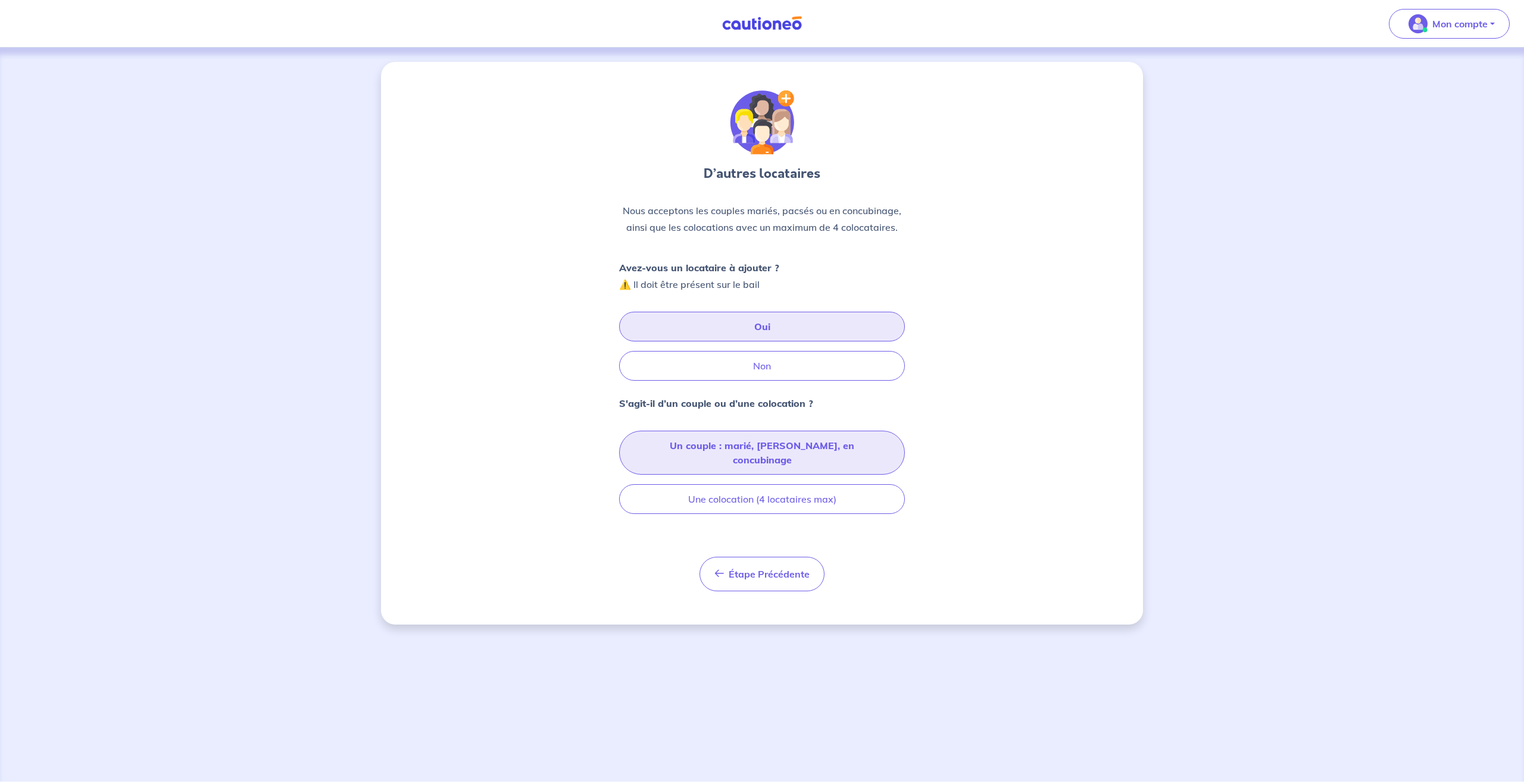
click at [722, 440] on button "Un couple : marié, pacsé, en concubinage" at bounding box center [761, 452] width 286 height 44
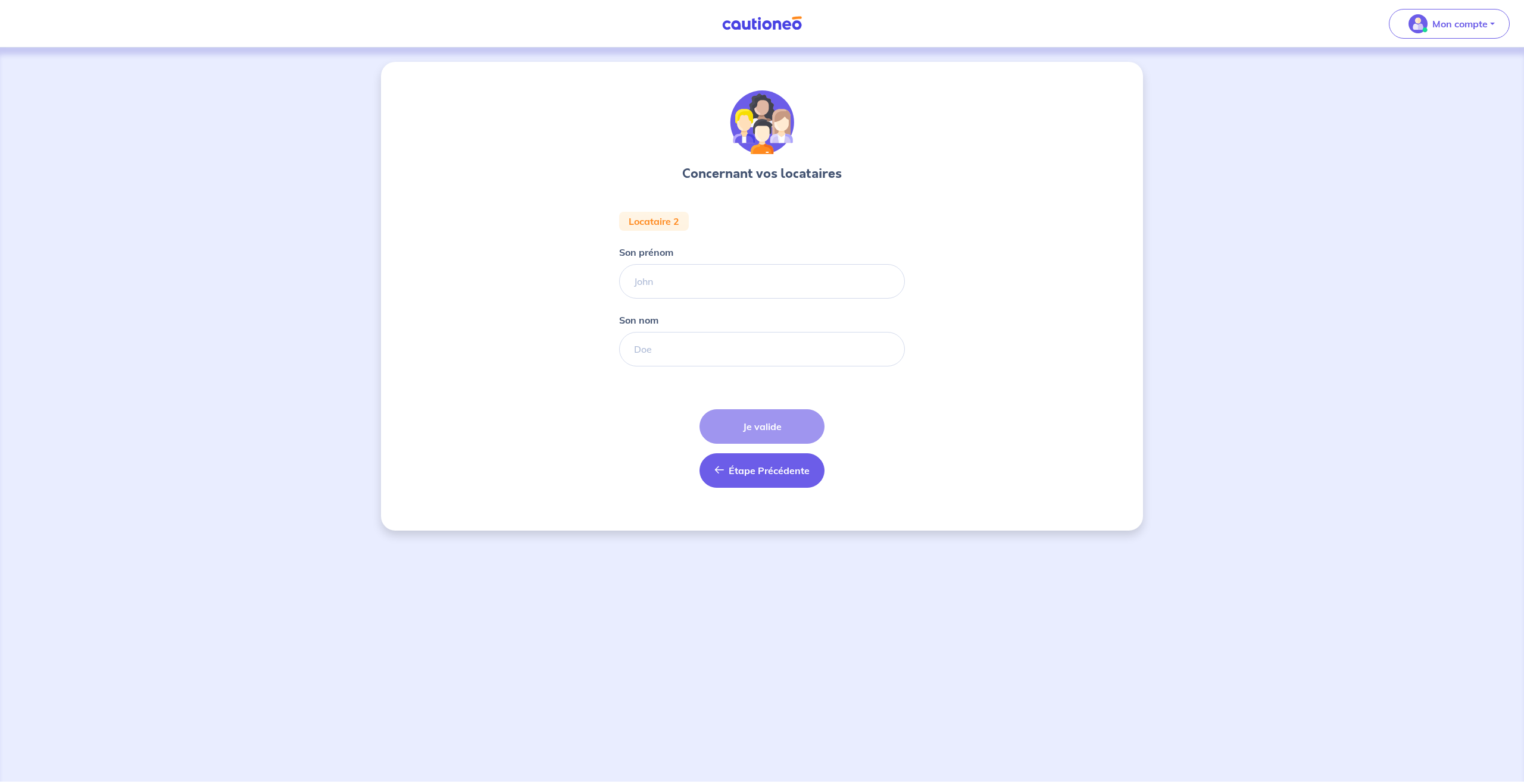
click at [778, 469] on span "Étape Précédente" at bounding box center [769, 470] width 81 height 12
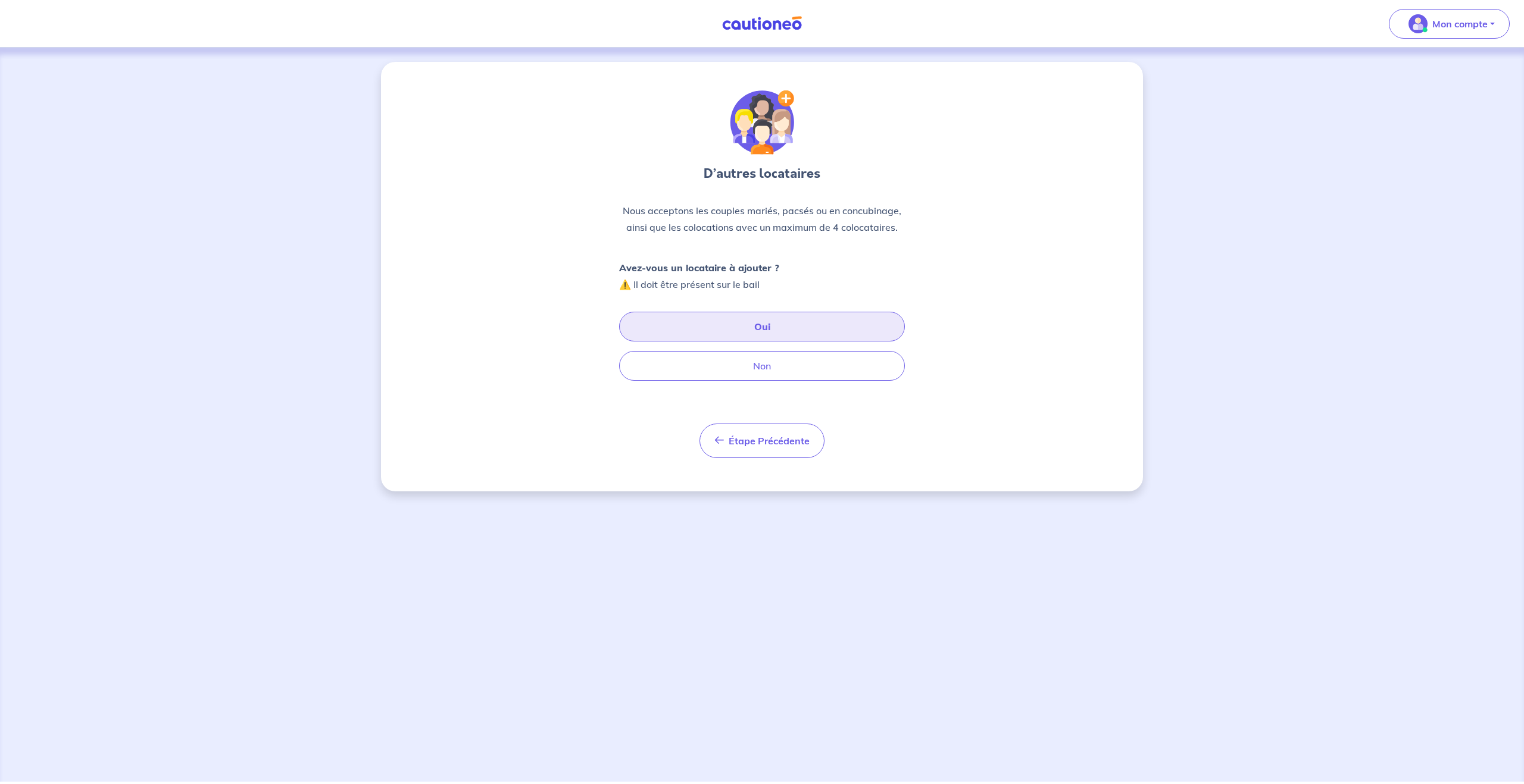
click at [771, 325] on button "Oui" at bounding box center [761, 326] width 286 height 30
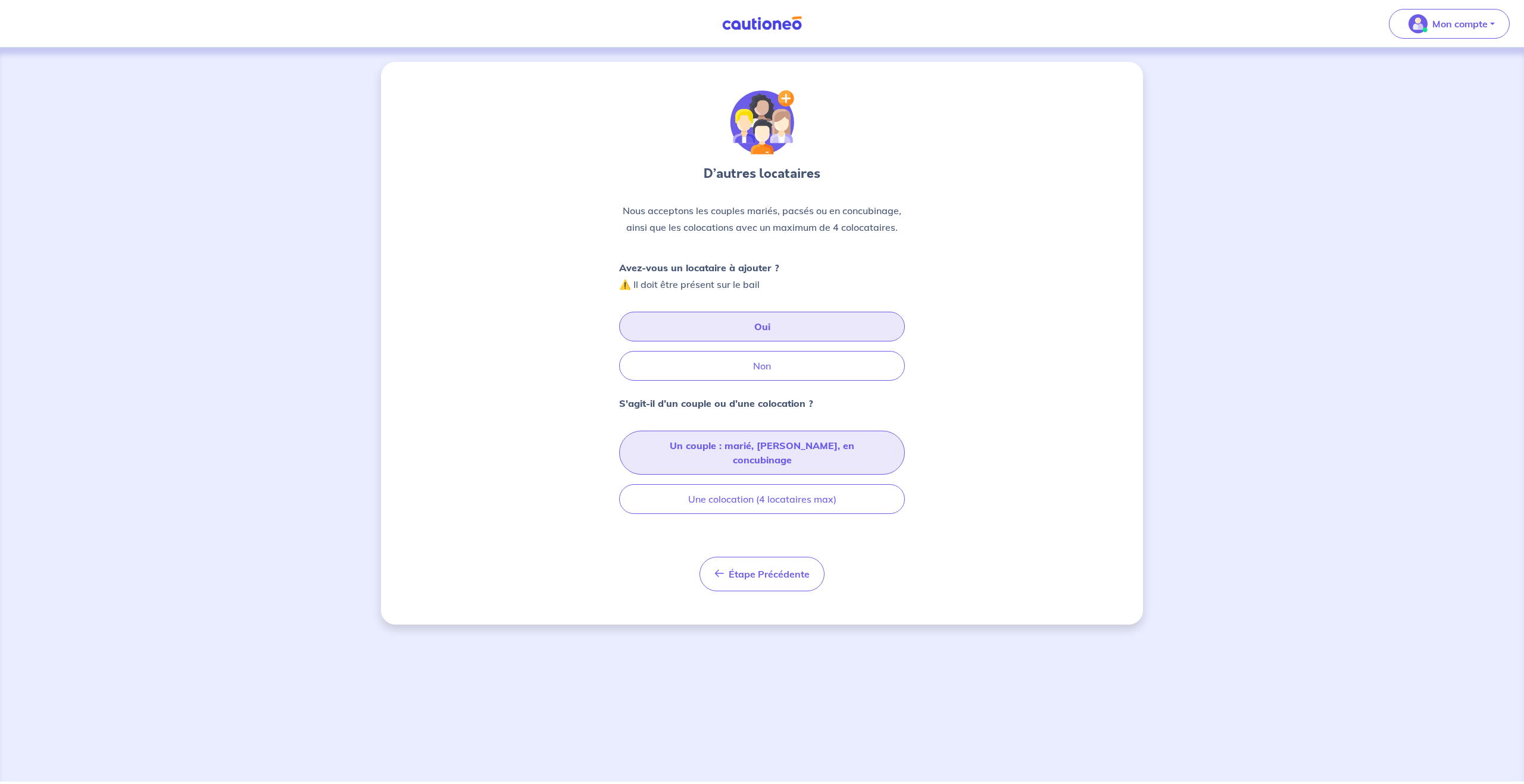
click at [770, 447] on button "Un couple : marié, pacsé, en concubinage" at bounding box center [761, 452] width 286 height 44
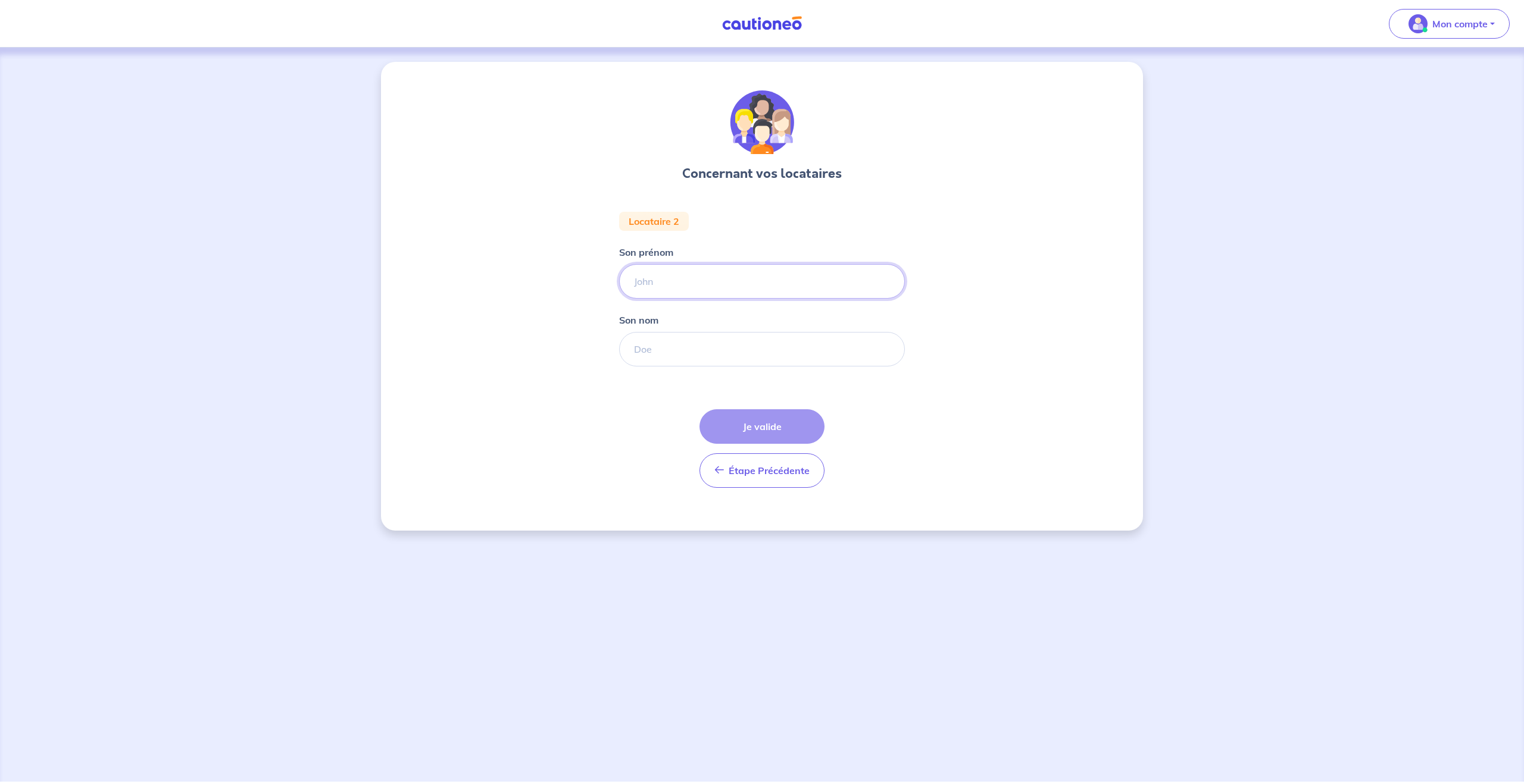
click at [727, 277] on input "Son prénom" at bounding box center [761, 281] width 286 height 35
type input "Cyrine"
click at [709, 349] on input "Son nom" at bounding box center [761, 349] width 286 height 35
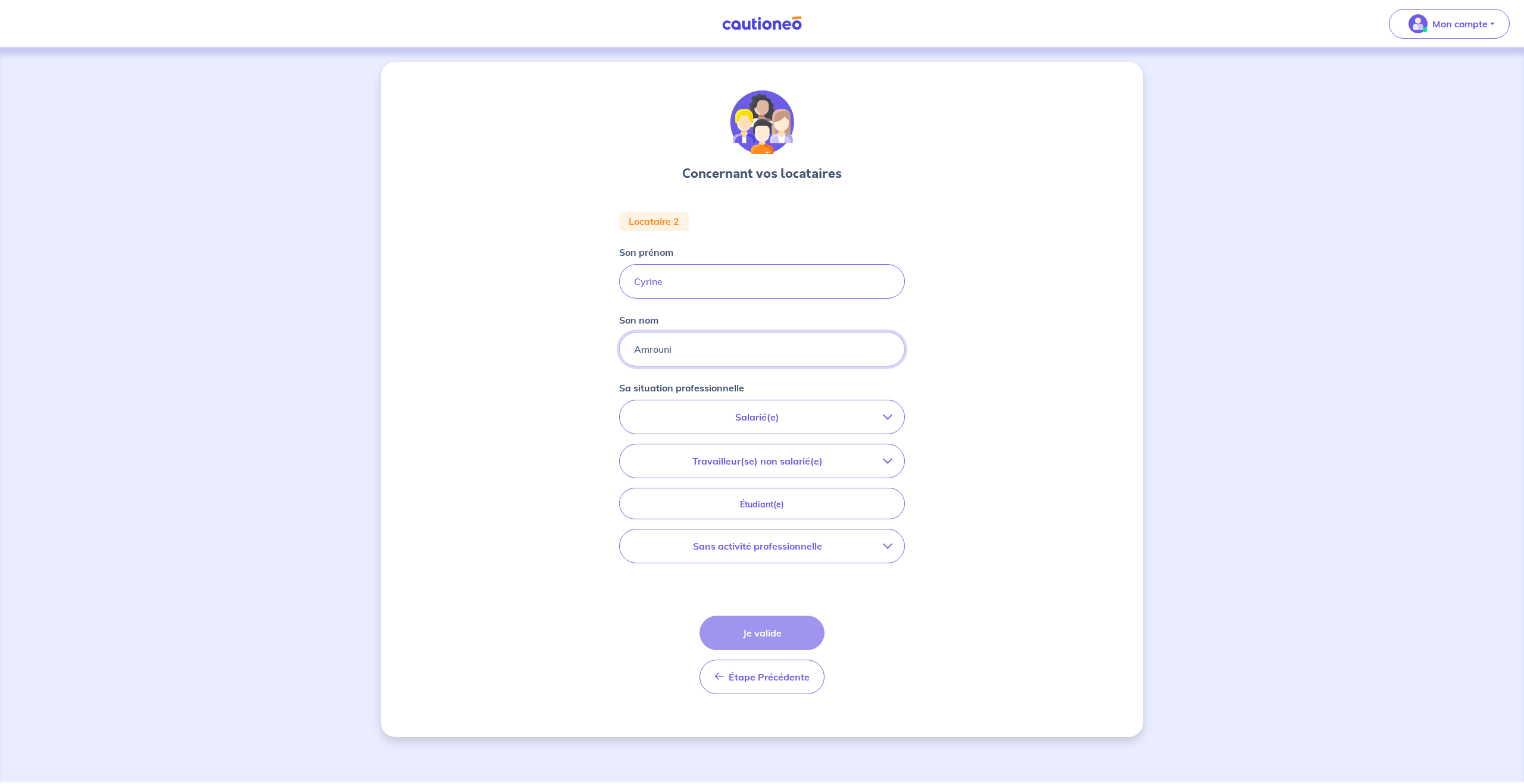
type input "Amrouni"
click at [805, 423] on p "Salarié(e)" at bounding box center [757, 417] width 251 height 14
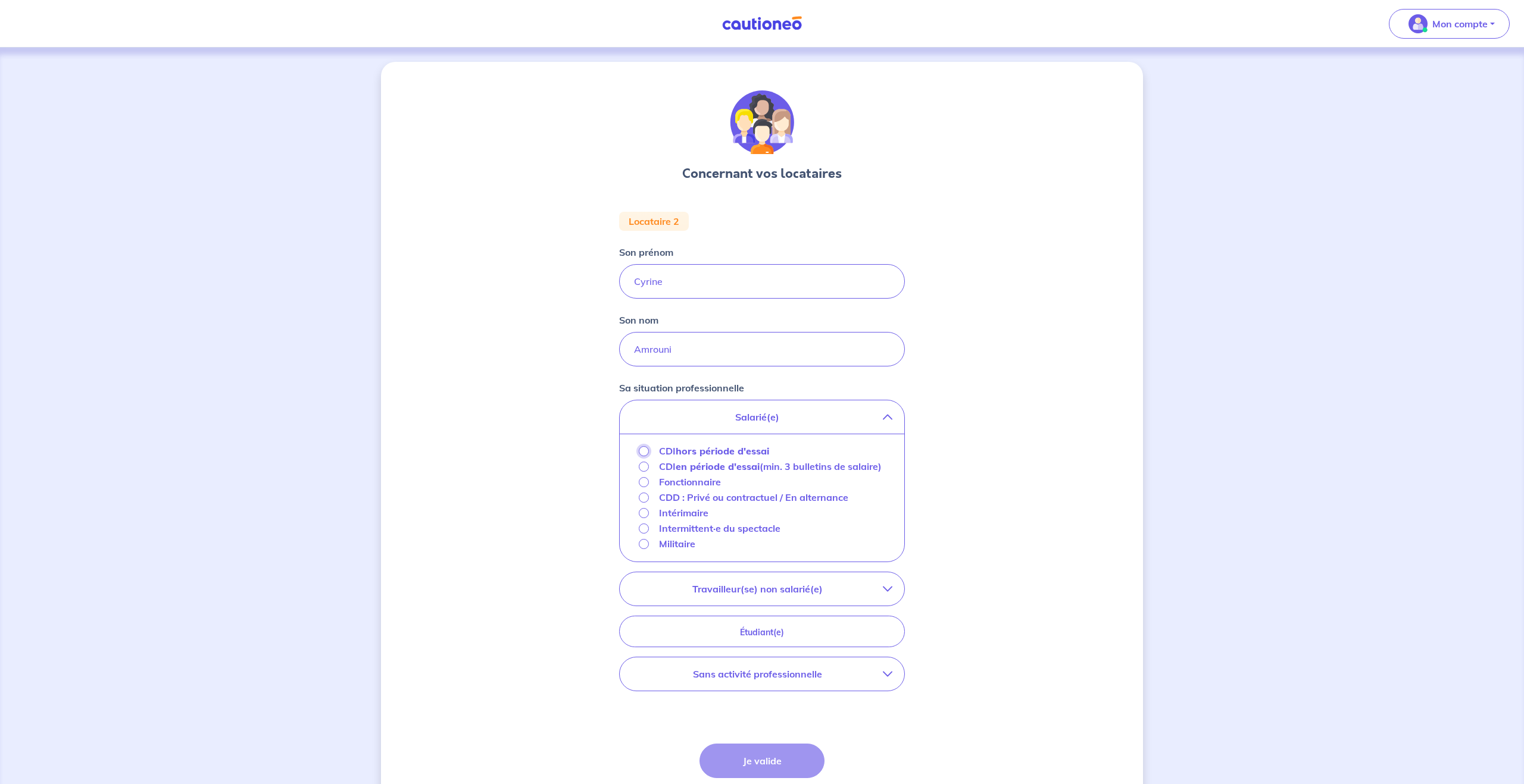
click at [645, 447] on input "CDI hors période d'essai" at bounding box center [643, 451] width 10 height 10
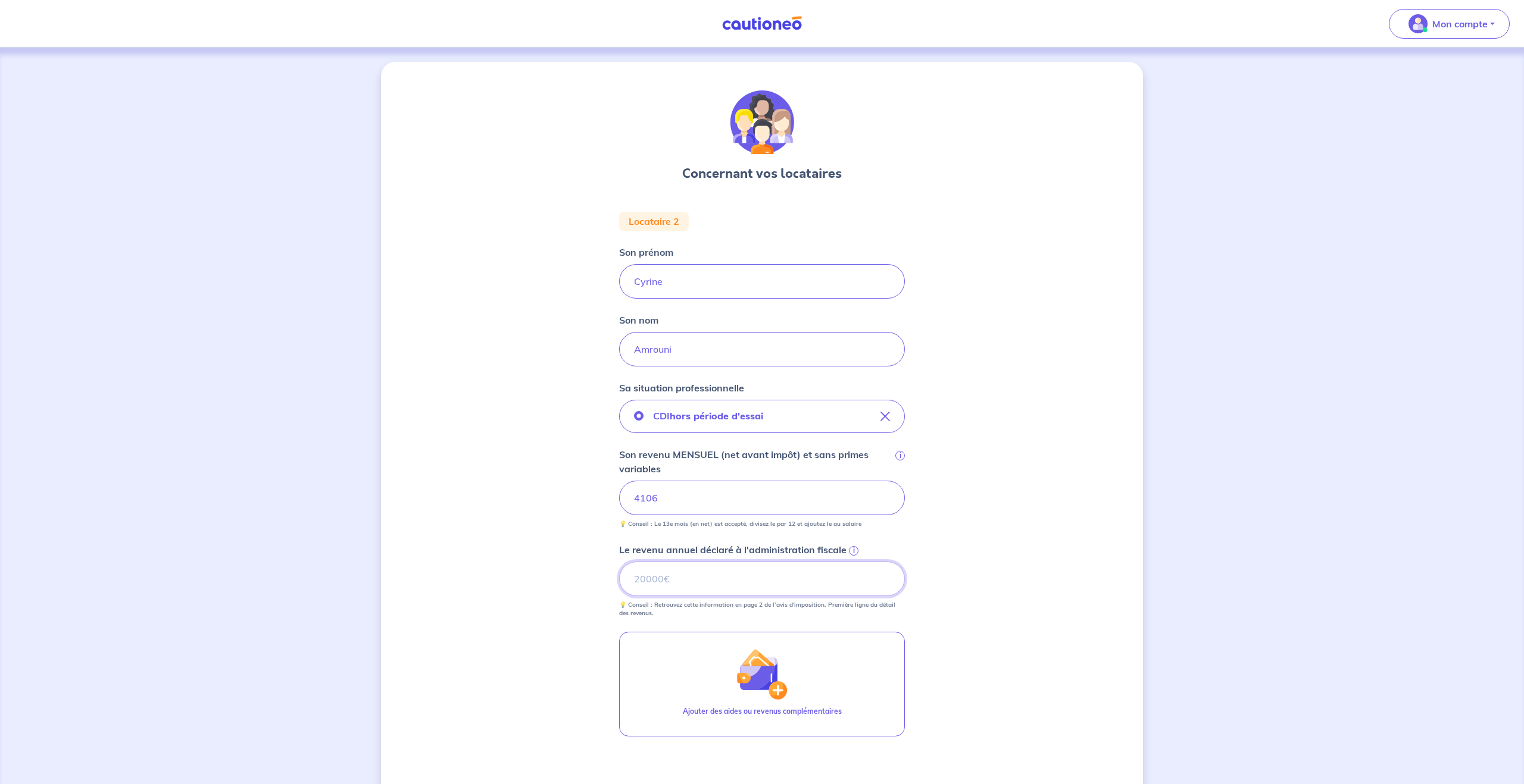
drag, startPoint x: 726, startPoint y: 582, endPoint x: 776, endPoint y: 541, distance: 64.7
click at [727, 582] on input "Le revenu annuel déclaré à l'administration fiscale i" at bounding box center [761, 579] width 286 height 35
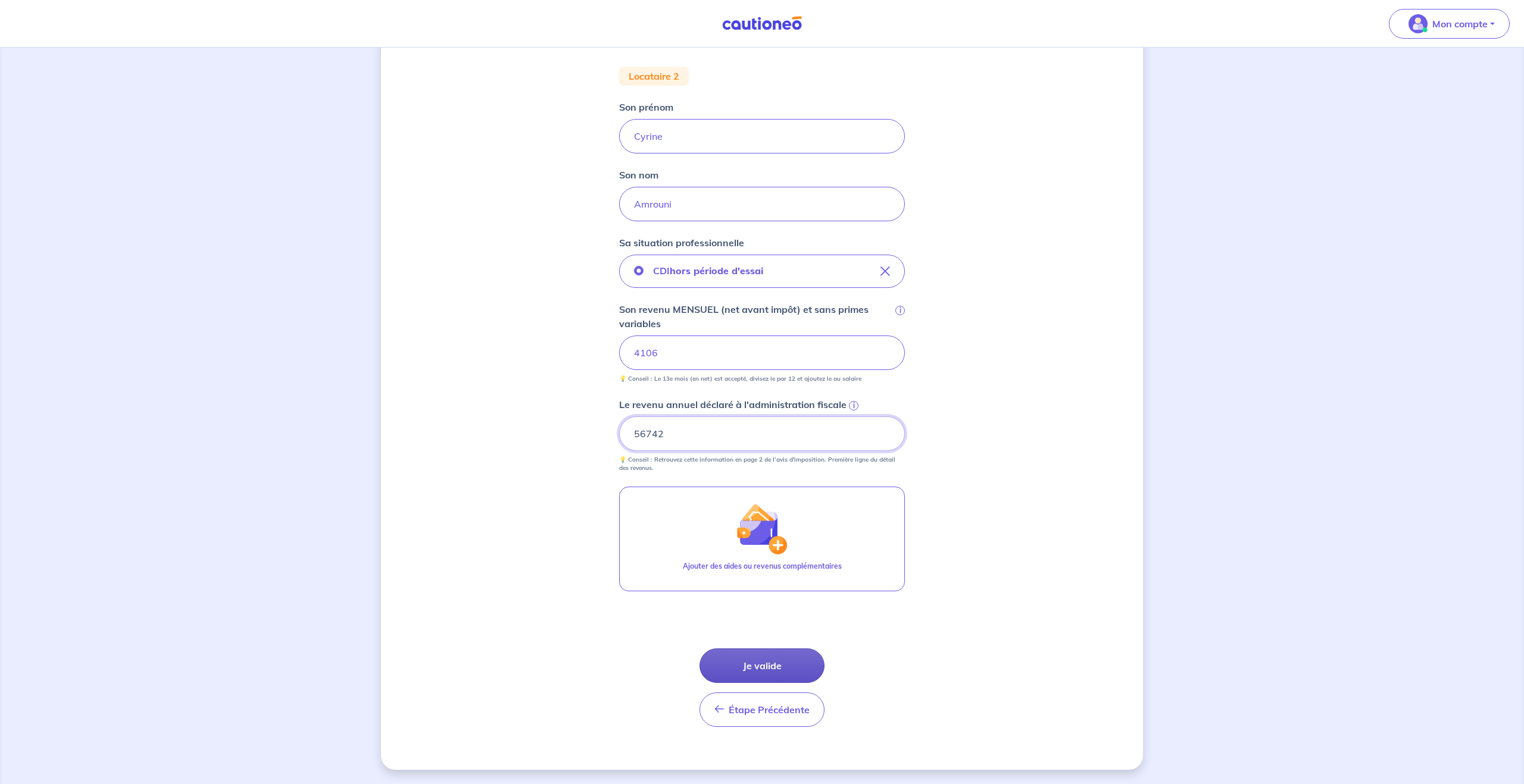
type input "56742"
click at [768, 666] on button "Je valide" at bounding box center [761, 666] width 125 height 35
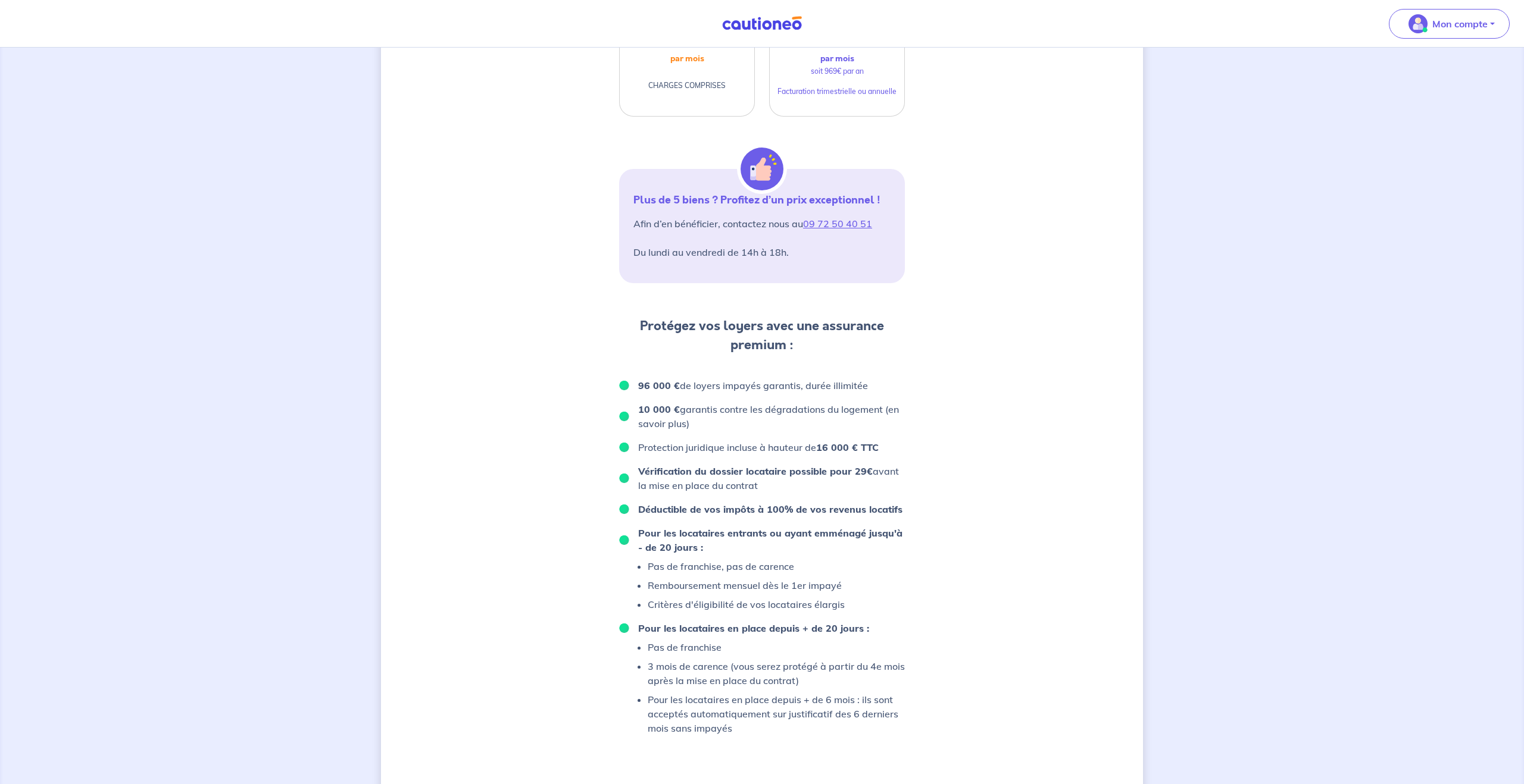
scroll to position [461, 0]
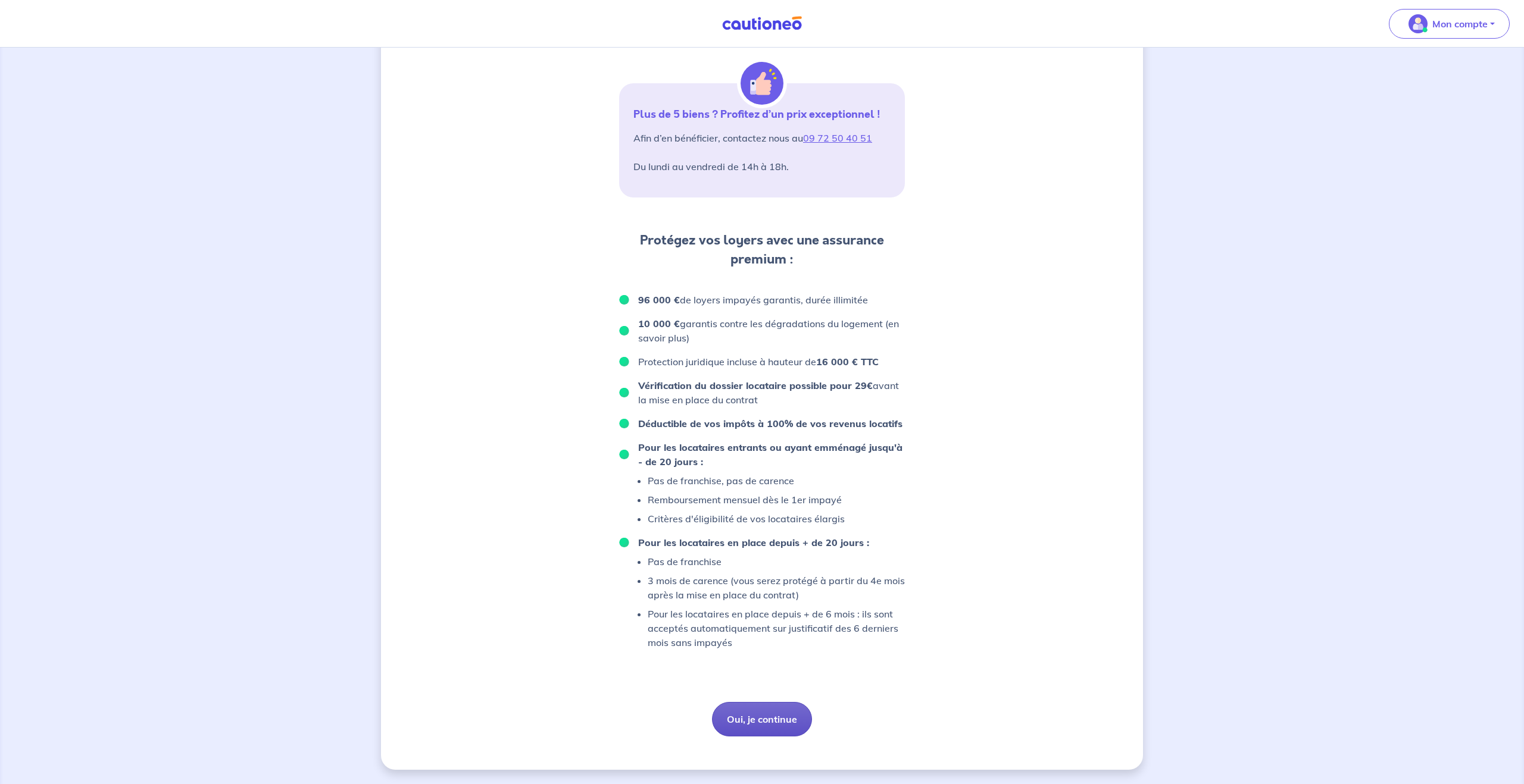
click at [762, 721] on button "Oui, je continue" at bounding box center [762, 719] width 100 height 35
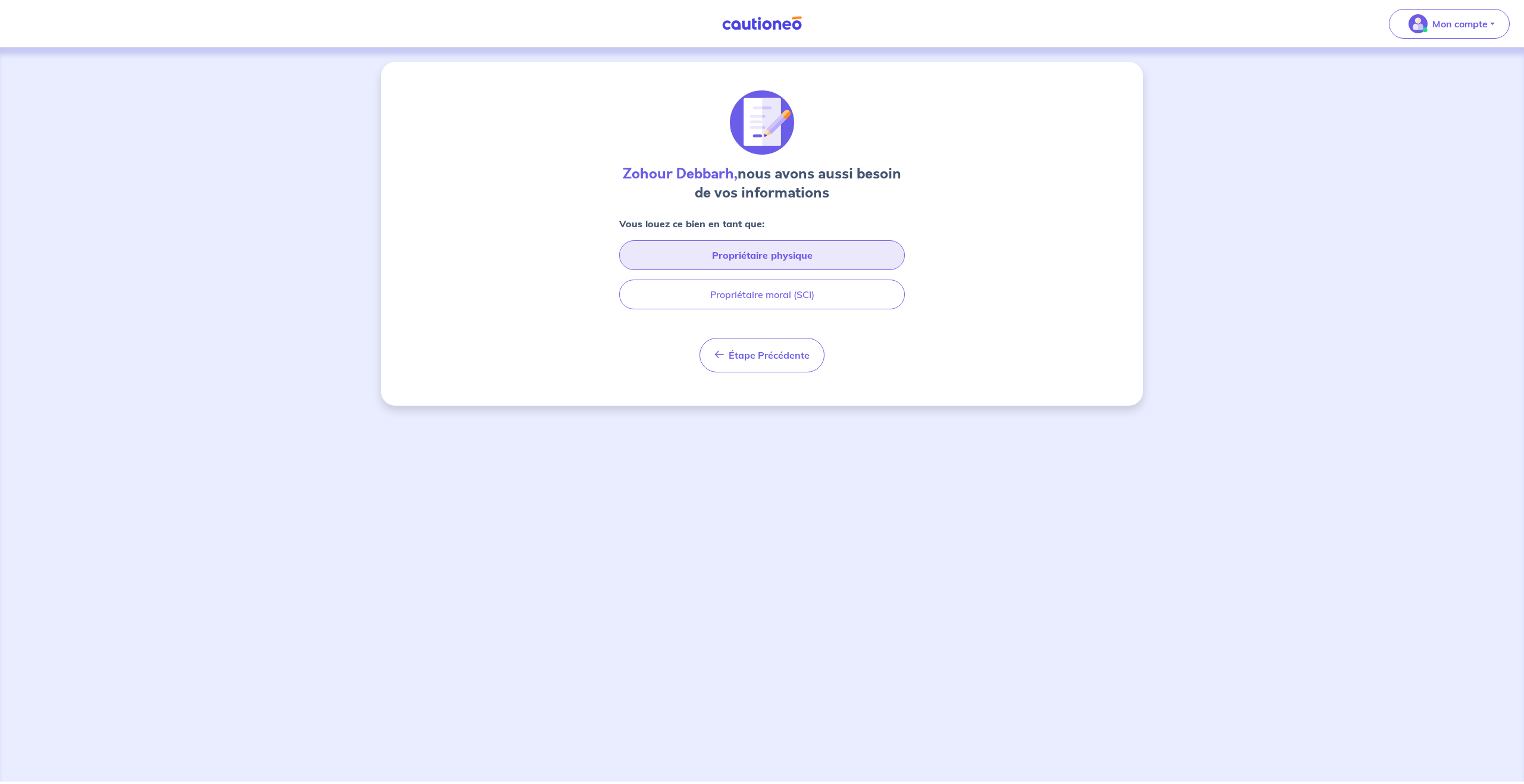
click at [849, 259] on button "Propriétaire physique" at bounding box center [761, 254] width 286 height 30
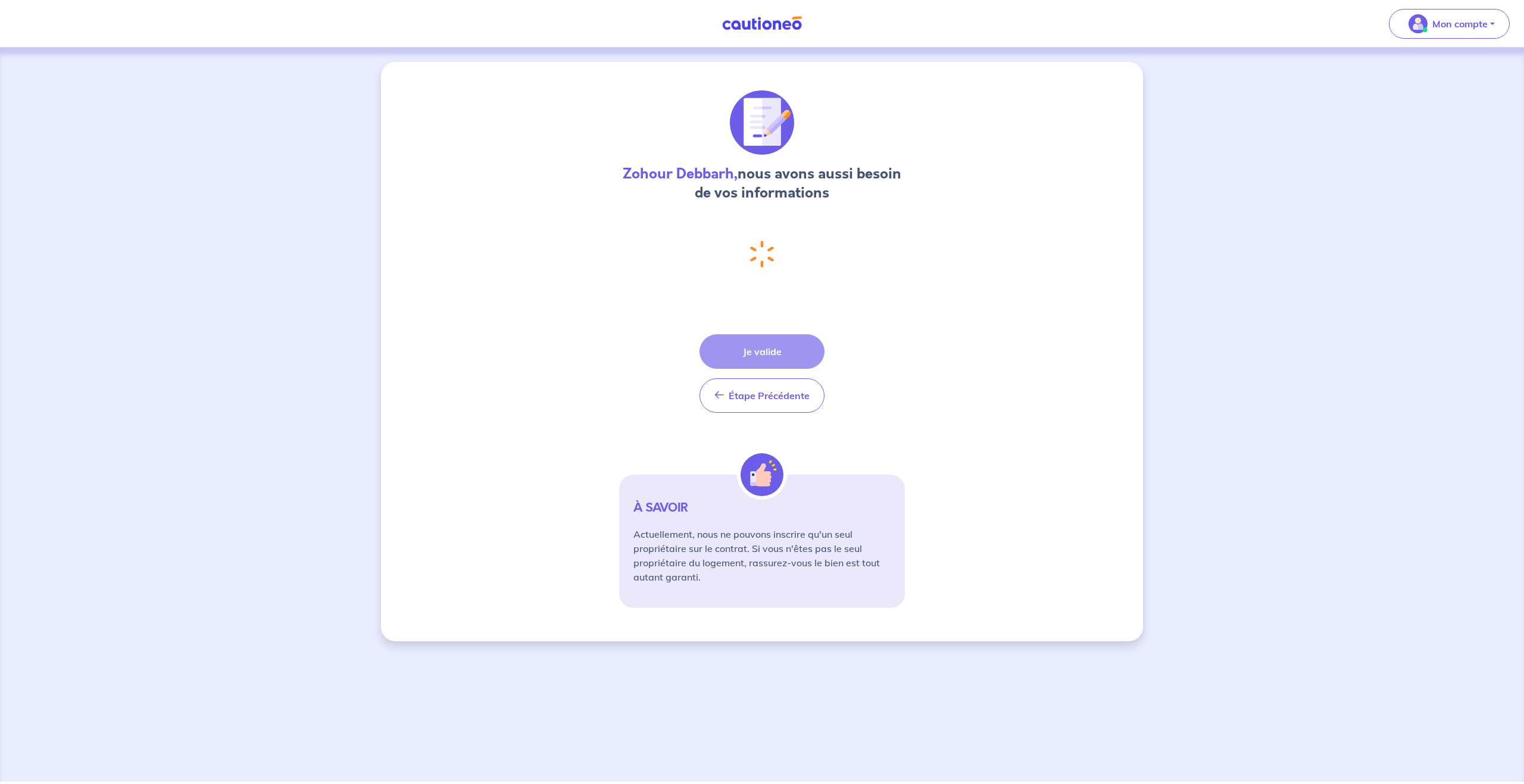
select select "FR"
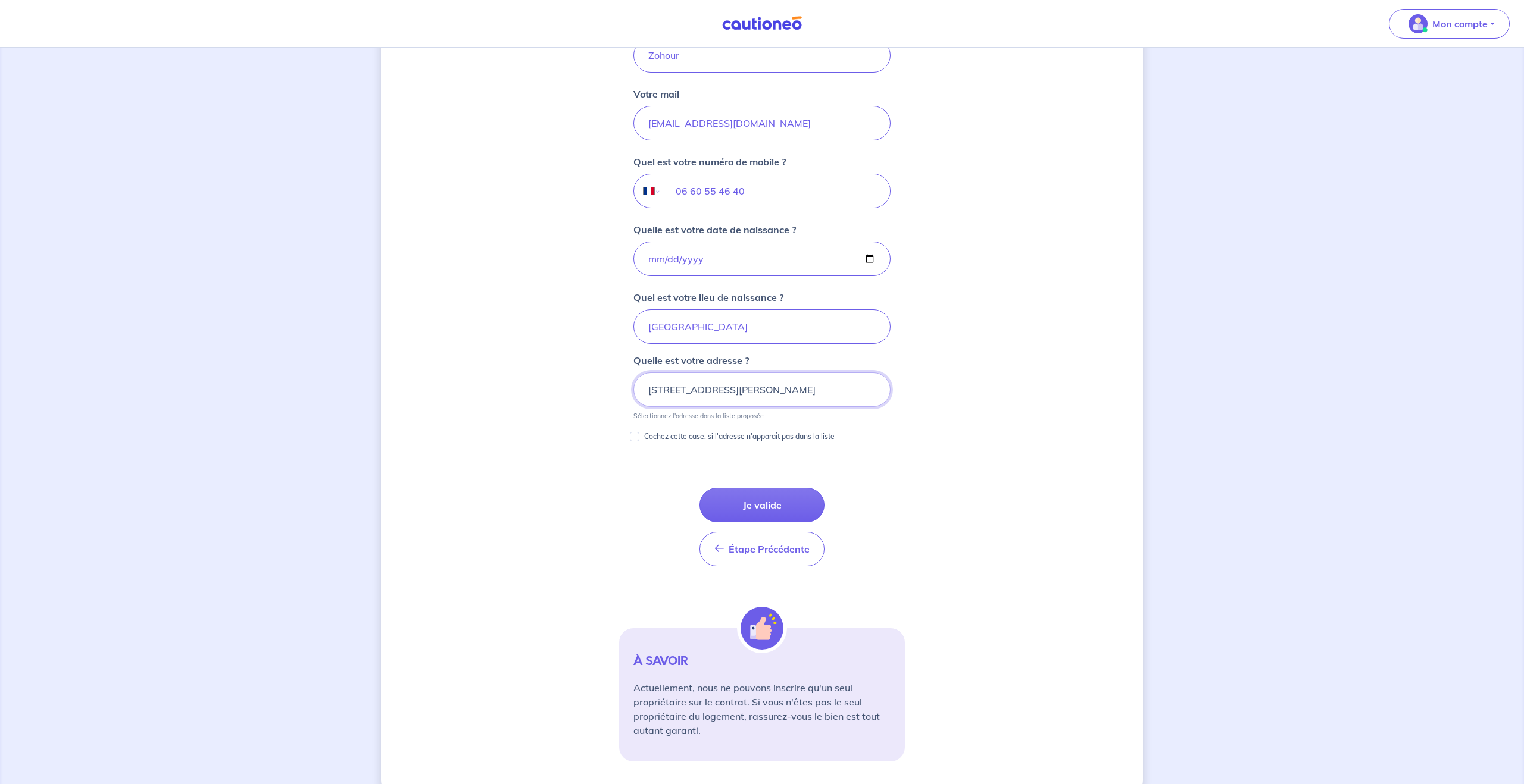
scroll to position [401, 0]
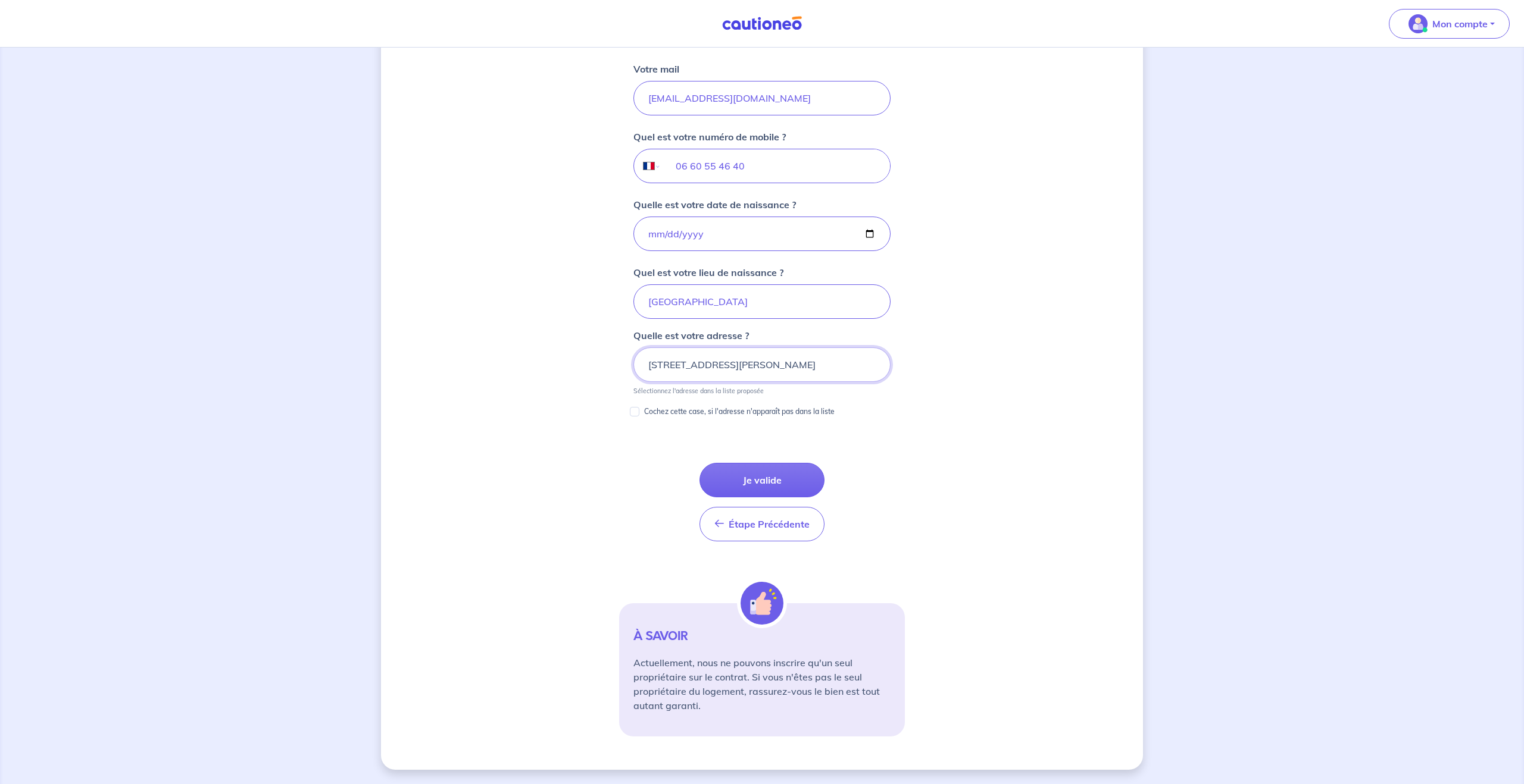
click at [847, 367] on input "13 Rue Horace Vernet, 59110 La Madeleine" at bounding box center [761, 365] width 257 height 35
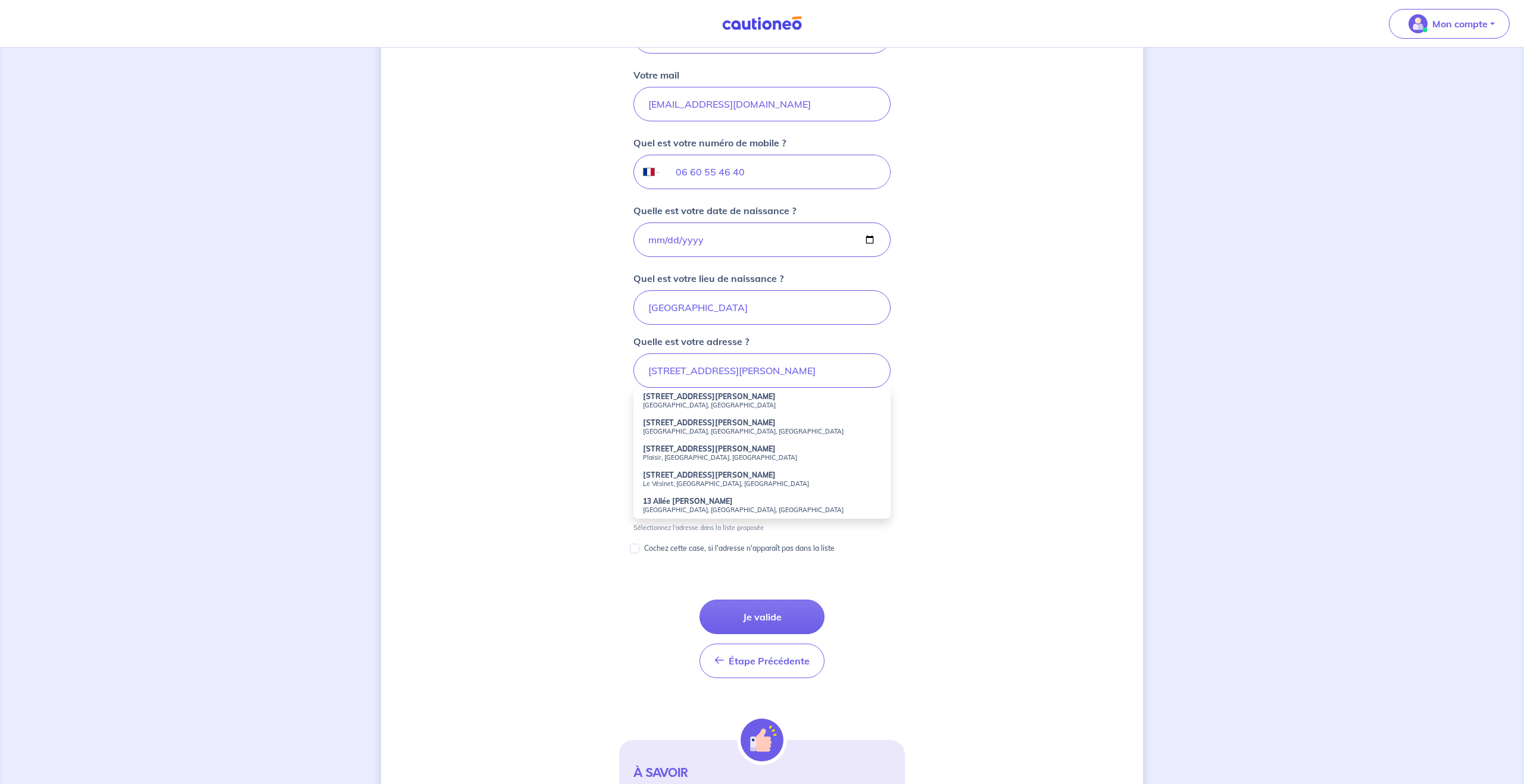
click at [756, 398] on li "13 Rue Horace Vernet Issy-les-Moulineaux, France" at bounding box center [761, 401] width 257 height 26
type input "13 Rue Horace Vernet, Issy-les-Moulineaux, France"
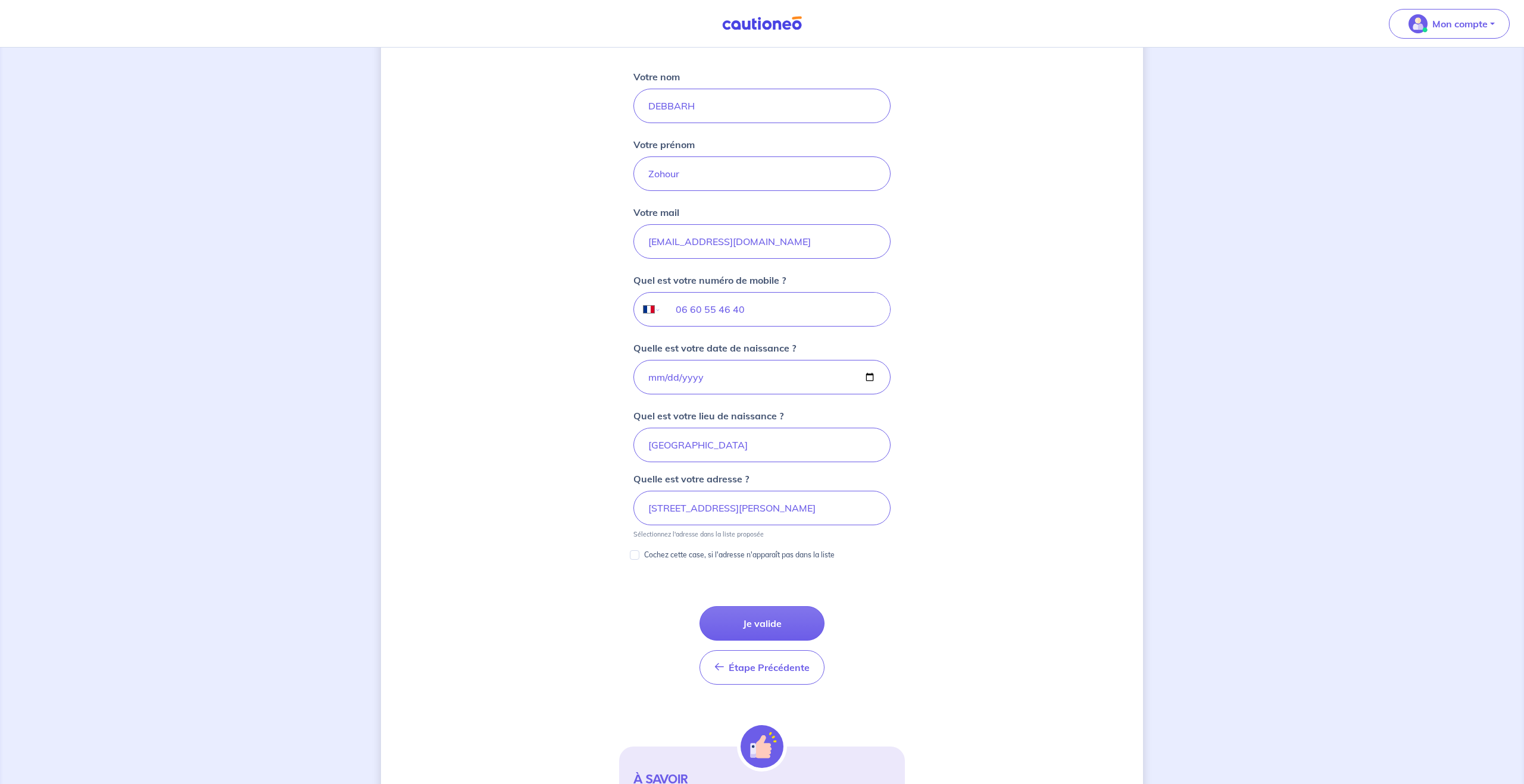
scroll to position [0, 0]
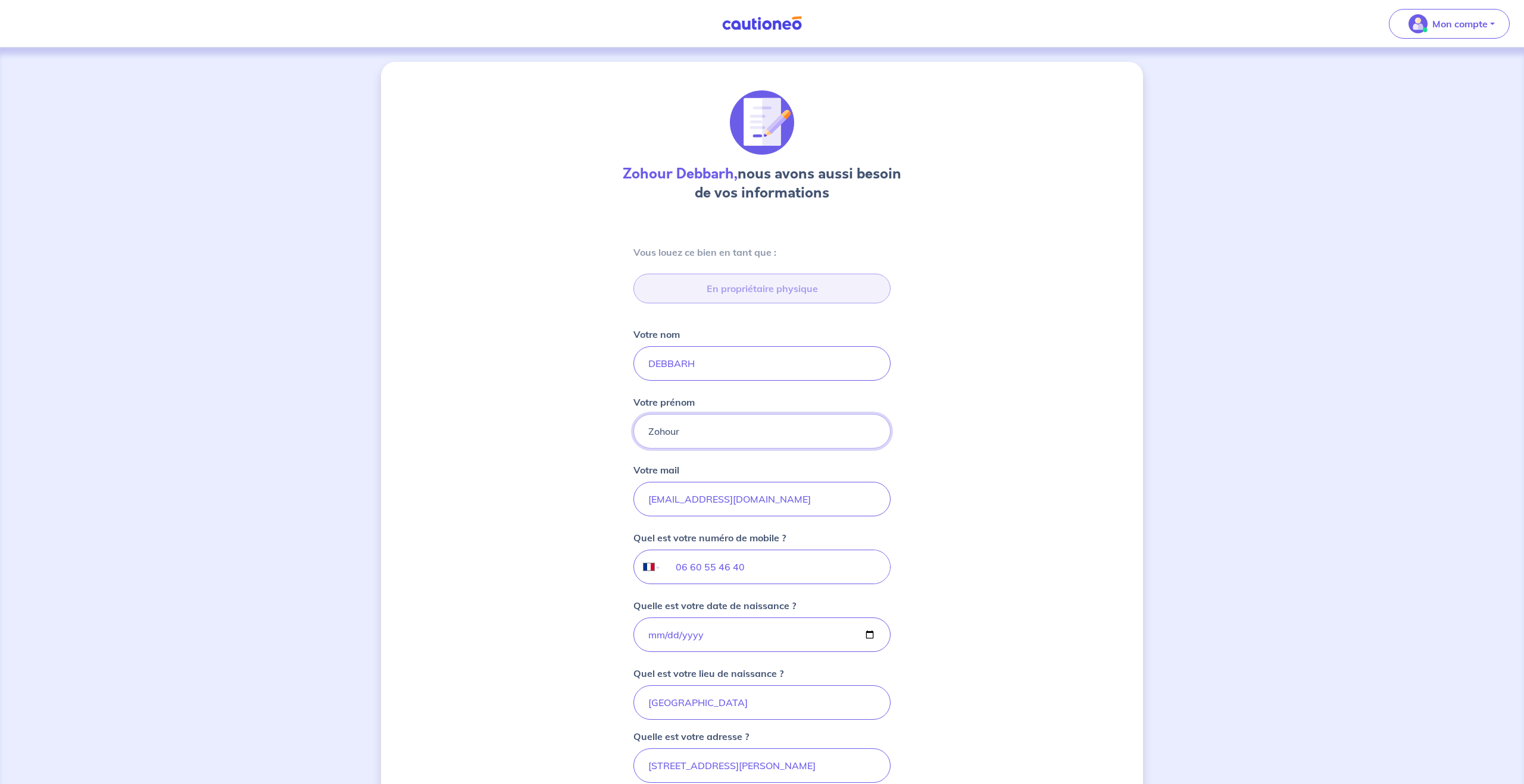
click at [706, 436] on input "Zohour" at bounding box center [761, 431] width 257 height 35
type input "Z"
type input "Hajar"
click at [759, 485] on input "zdebbarh@gmail.com" at bounding box center [761, 499] width 257 height 35
click at [956, 563] on div "Zohour Debbarh, nous avons aussi besoin de vos informations Vous louez ce bien …" at bounding box center [762, 616] width 762 height 1109
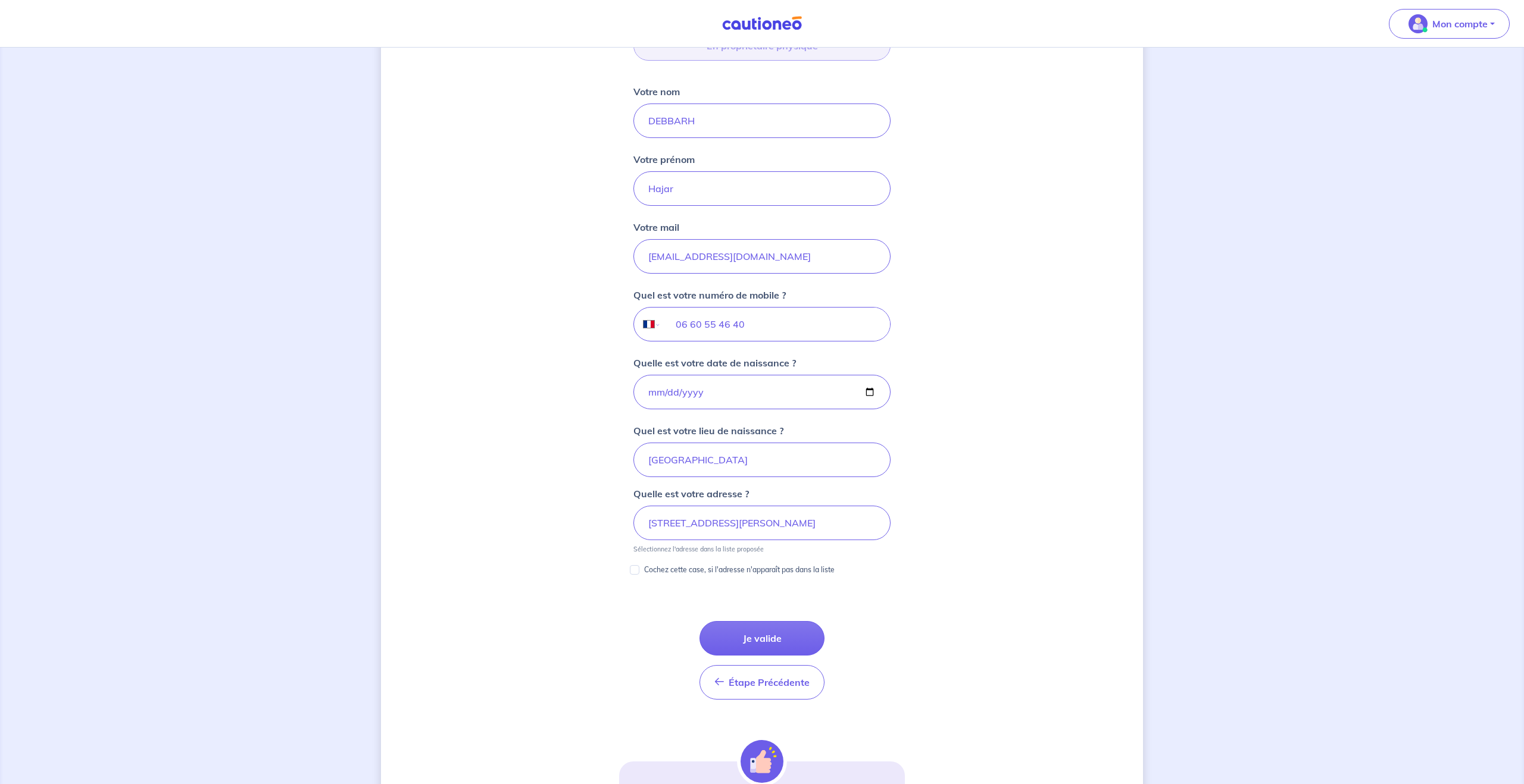
scroll to position [249, 0]
click at [870, 387] on input "1973-07-23" at bounding box center [761, 385] width 257 height 35
type input "1984-01-08"
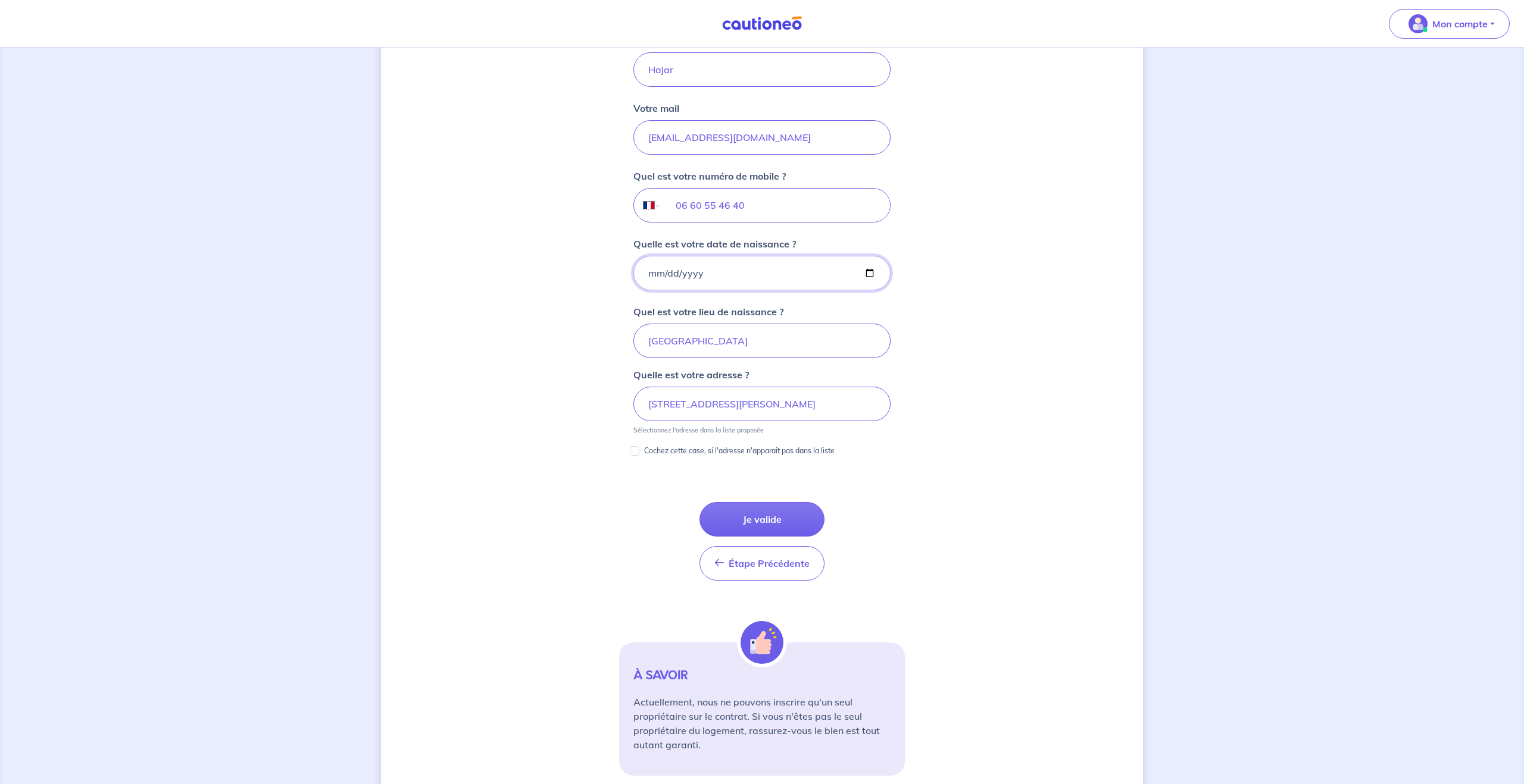
scroll to position [366, 0]
click at [756, 513] on button "Je valide" at bounding box center [761, 515] width 125 height 35
type input "13 Rue Horace Vernet, 59110 La Madeleine"
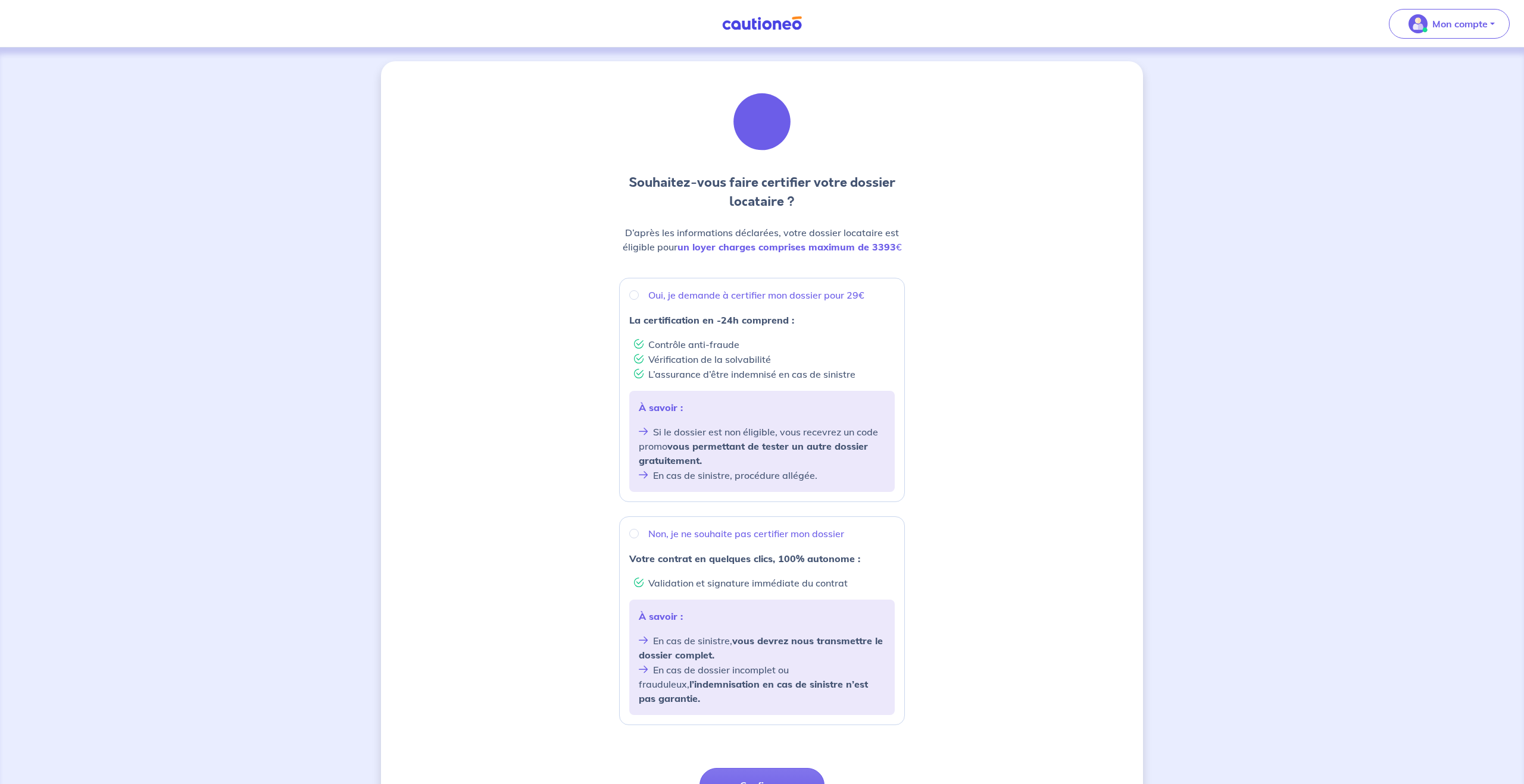
scroll to position [106, 0]
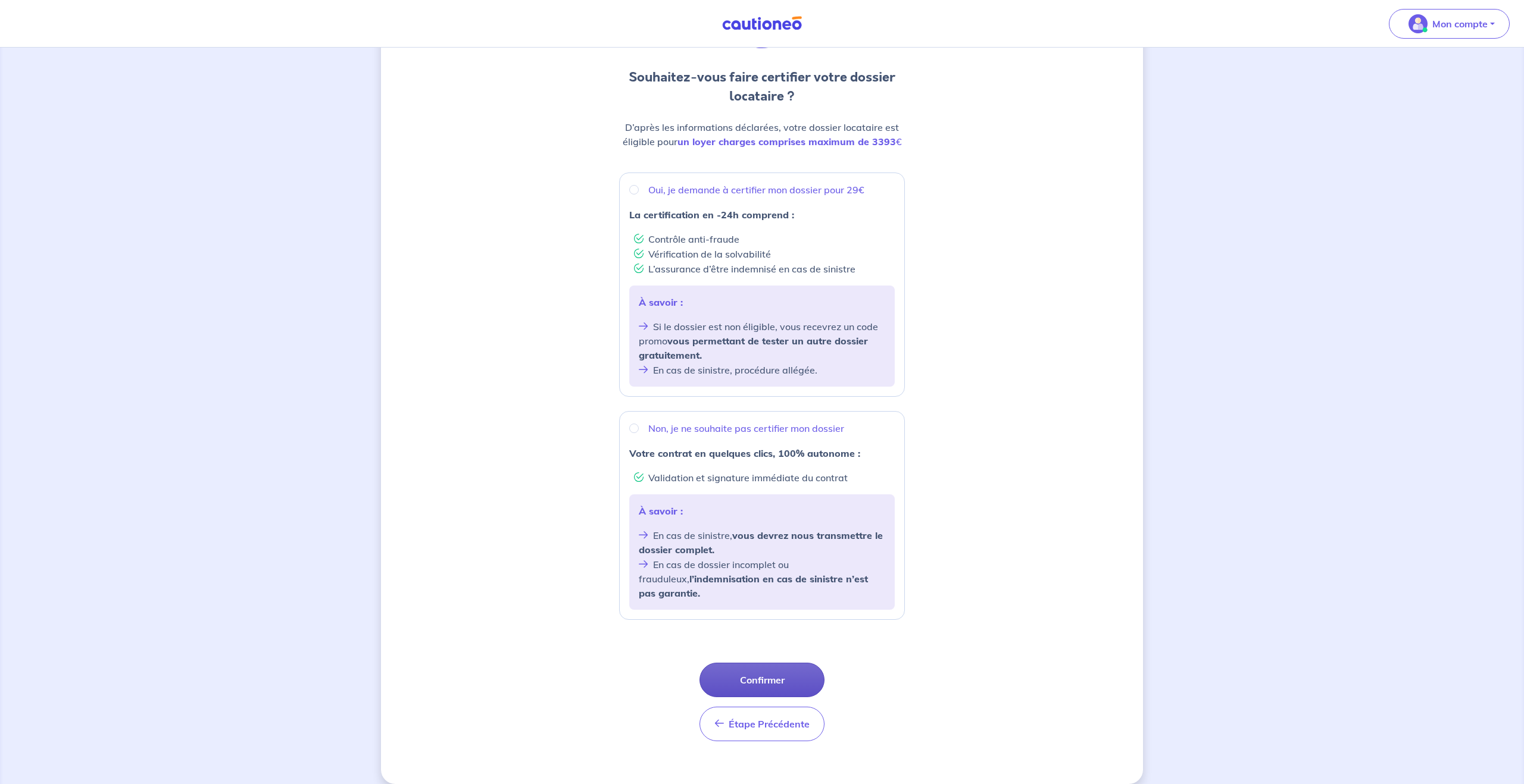
click at [754, 663] on button "Confirmer" at bounding box center [761, 680] width 125 height 35
click at [636, 193] on input "Oui, je demande à certifier mon dossier pour 29€" at bounding box center [634, 189] width 10 height 10
radio input "true"
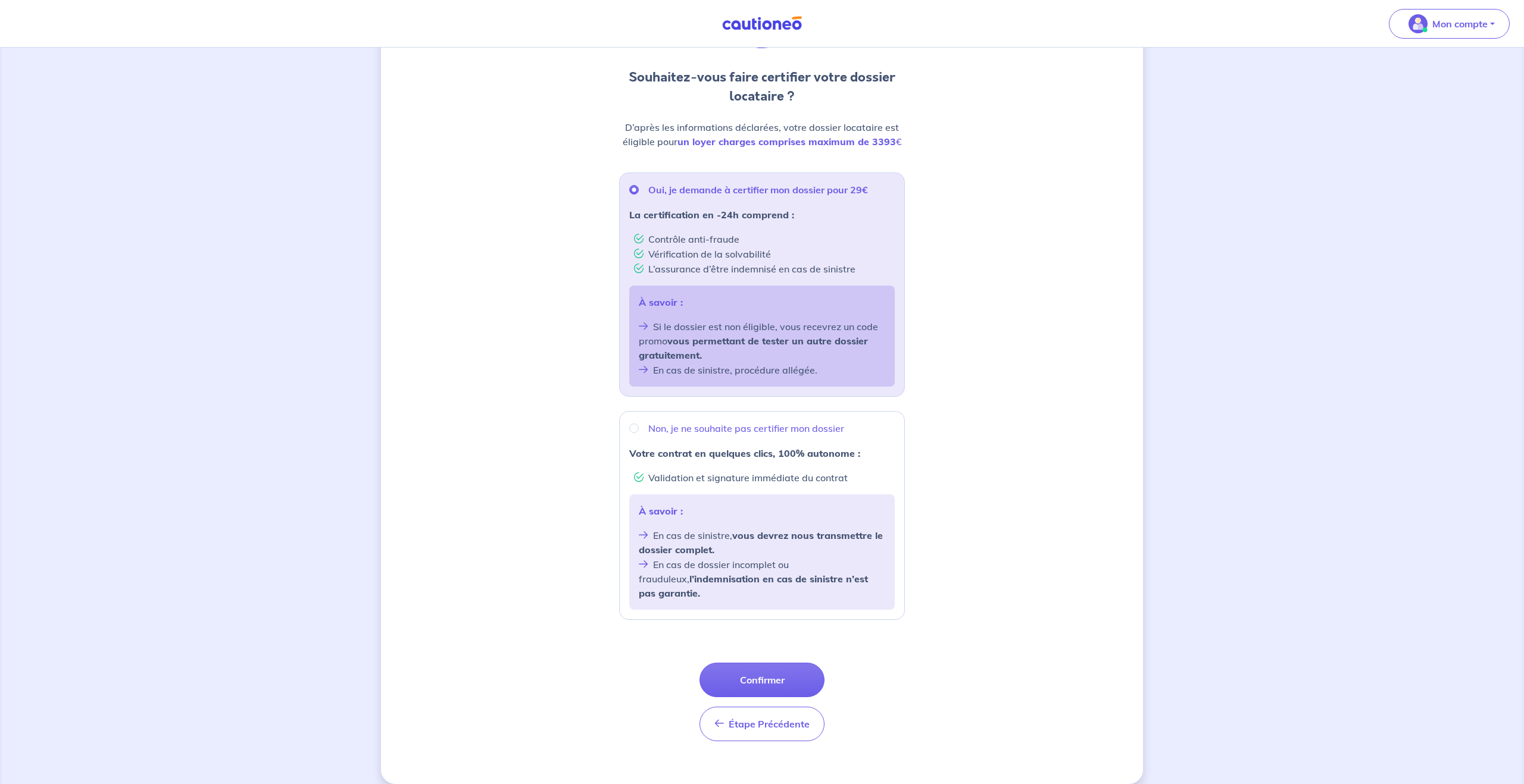
click at [765, 664] on button "Confirmer" at bounding box center [761, 680] width 125 height 35
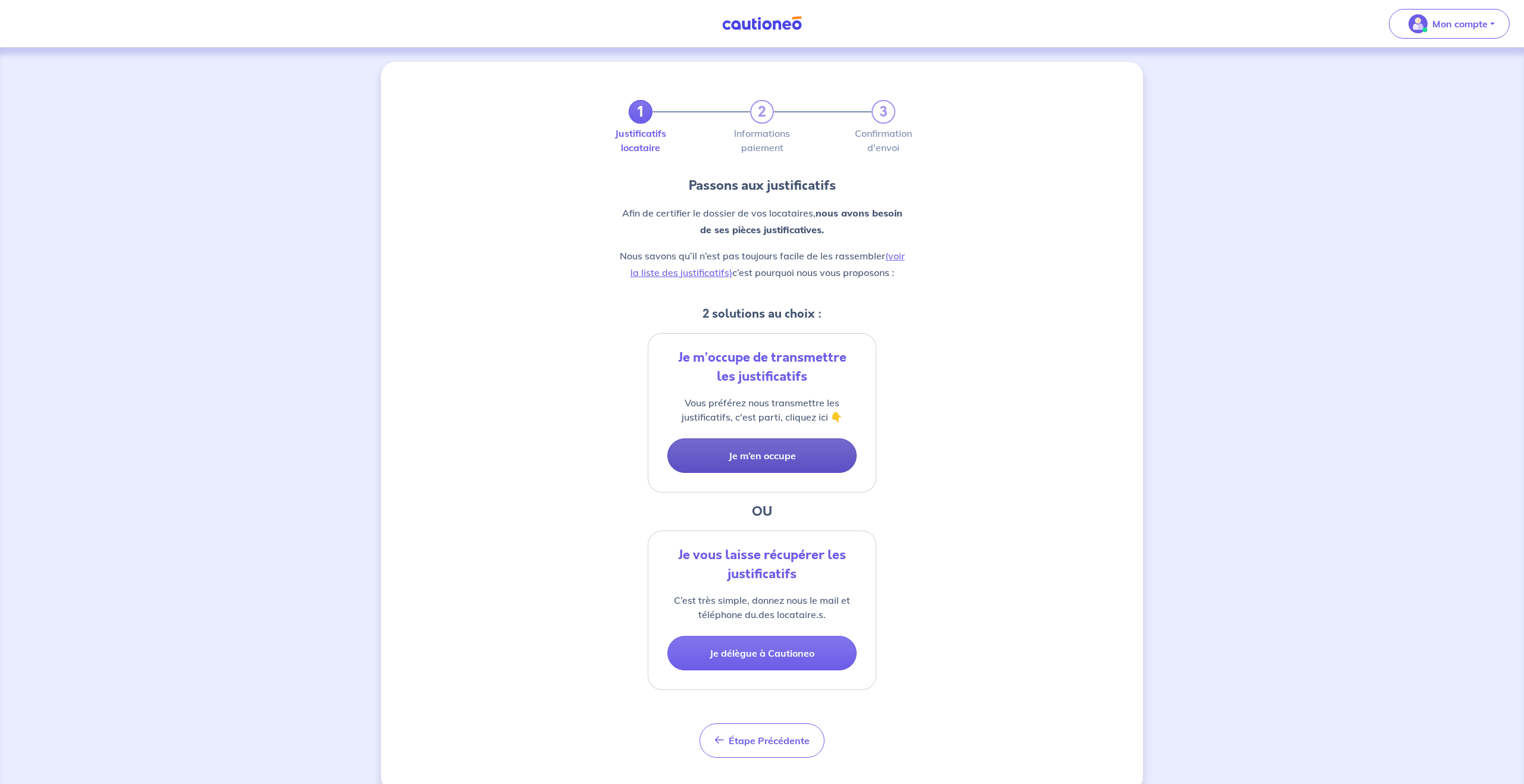
click at [789, 460] on button "Je m’en occupe" at bounding box center [761, 455] width 189 height 35
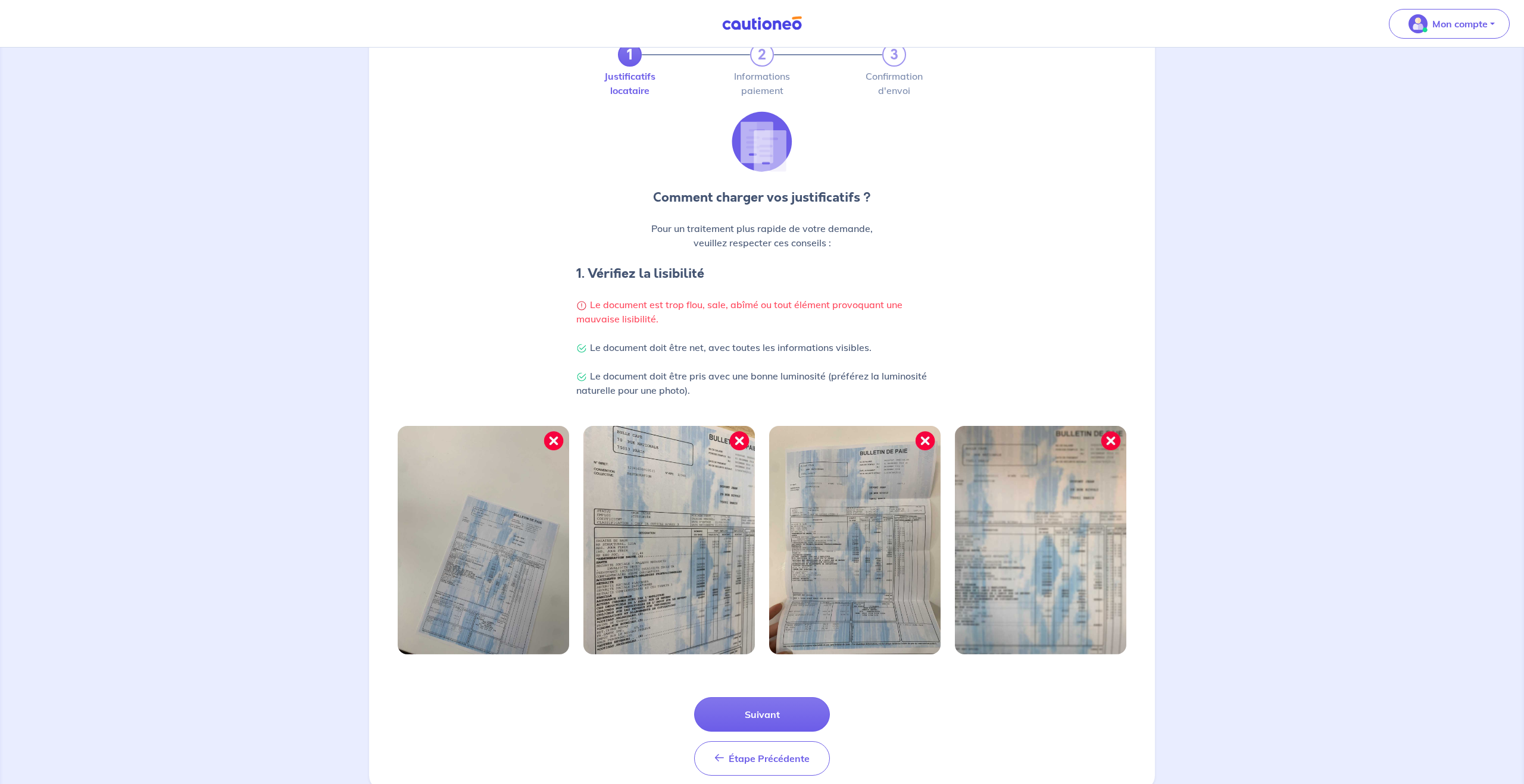
scroll to position [68, 0]
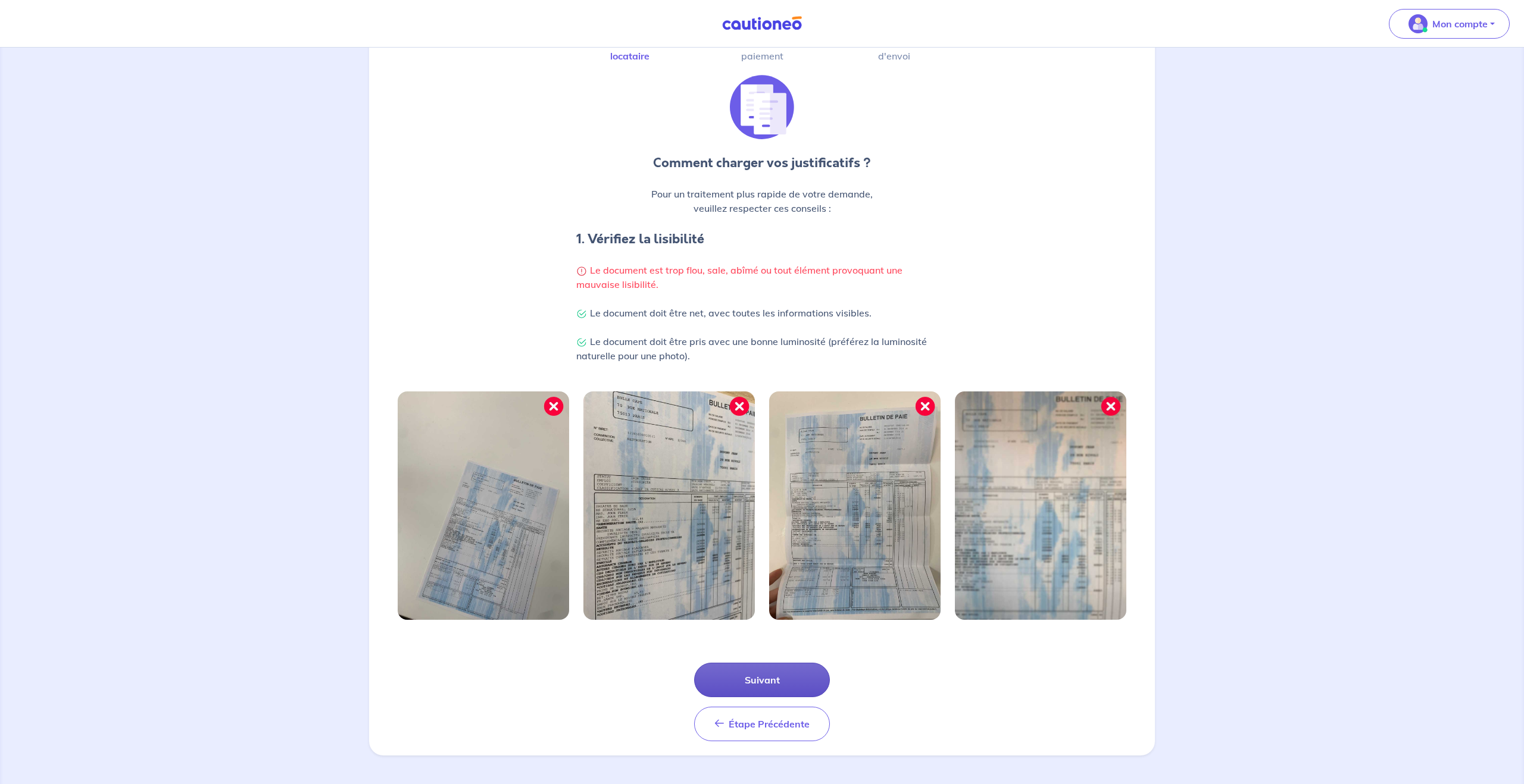
click at [767, 679] on button "Suivant" at bounding box center [761, 680] width 135 height 35
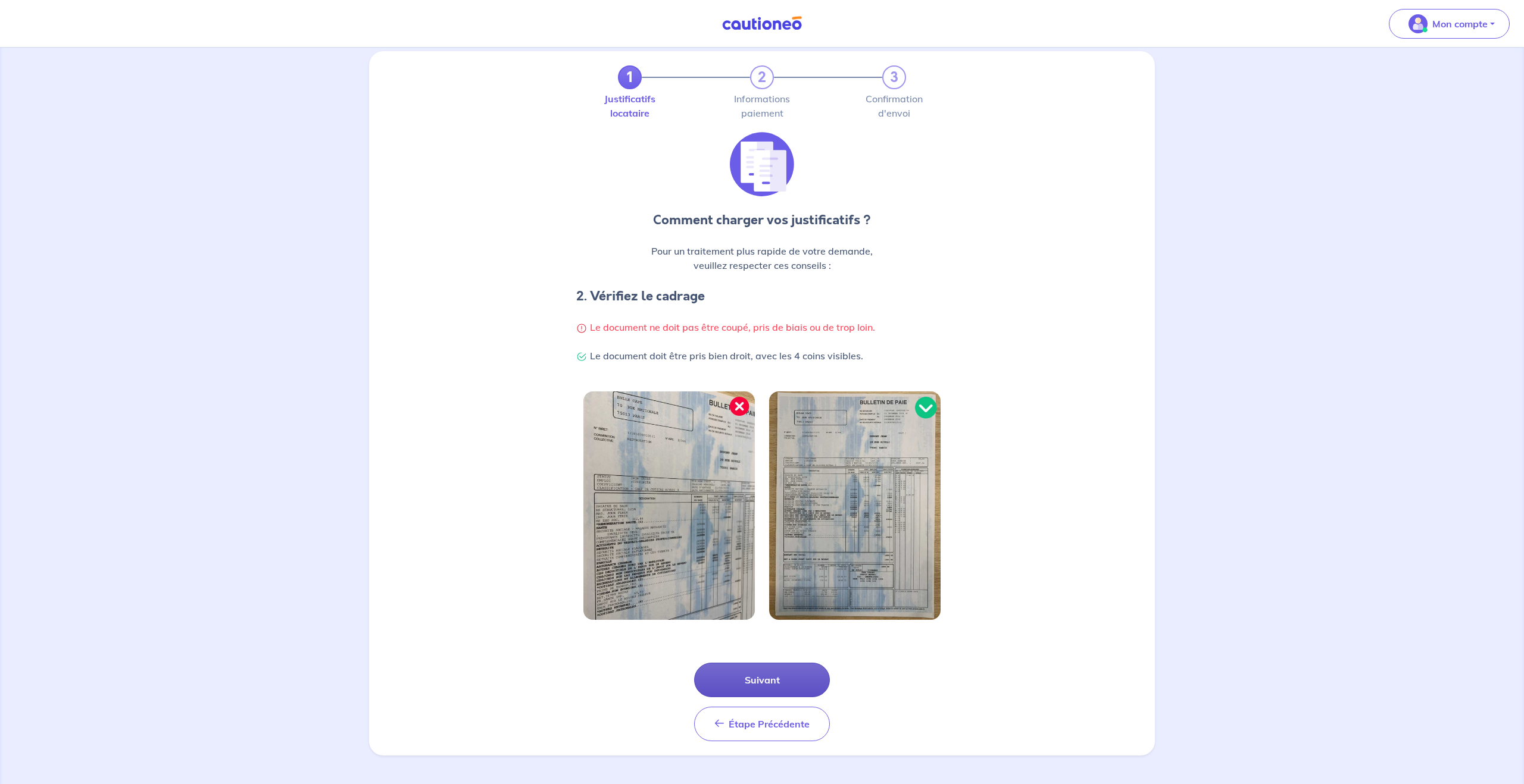
scroll to position [0, 0]
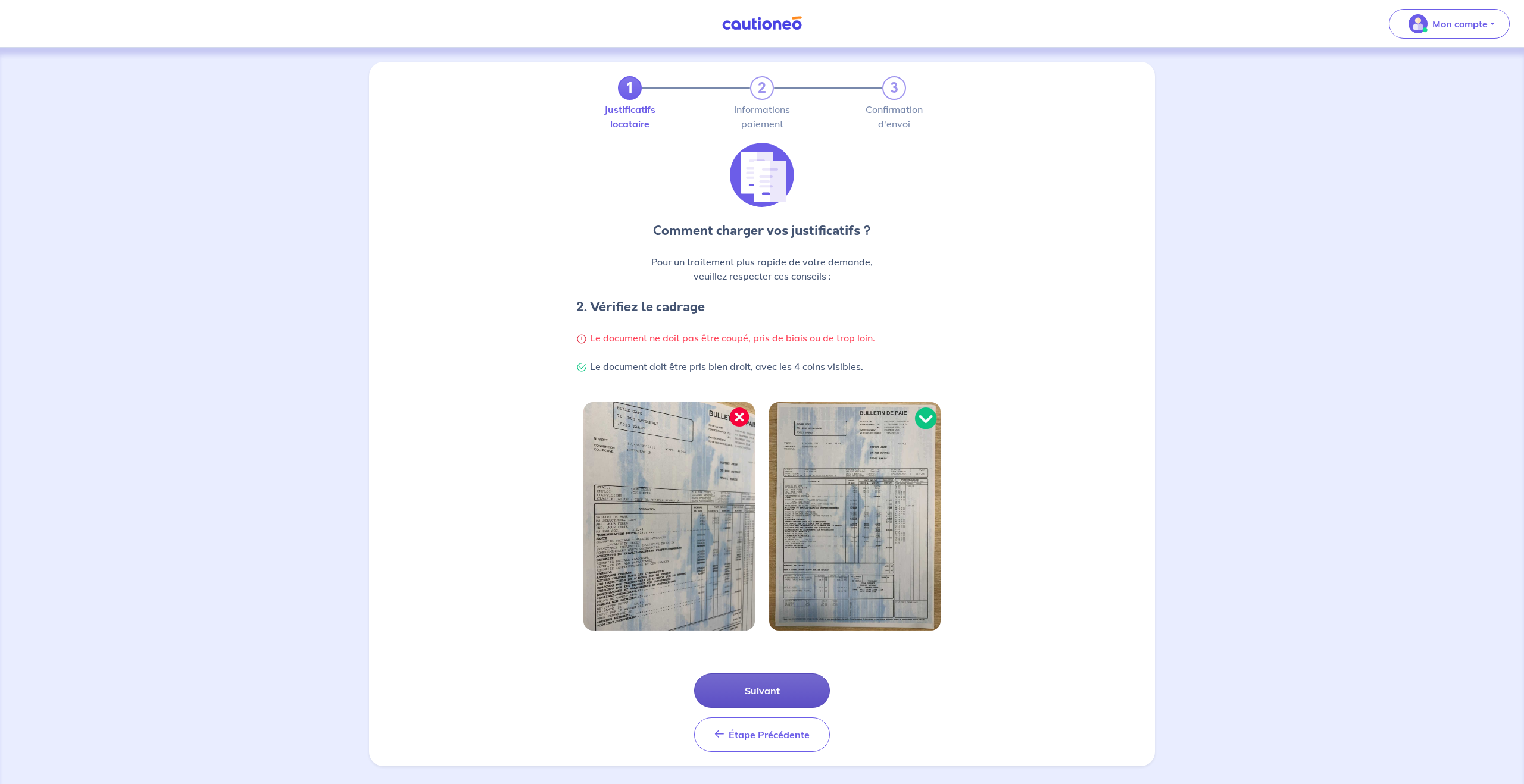
click at [767, 685] on button "Suivant" at bounding box center [761, 691] width 135 height 35
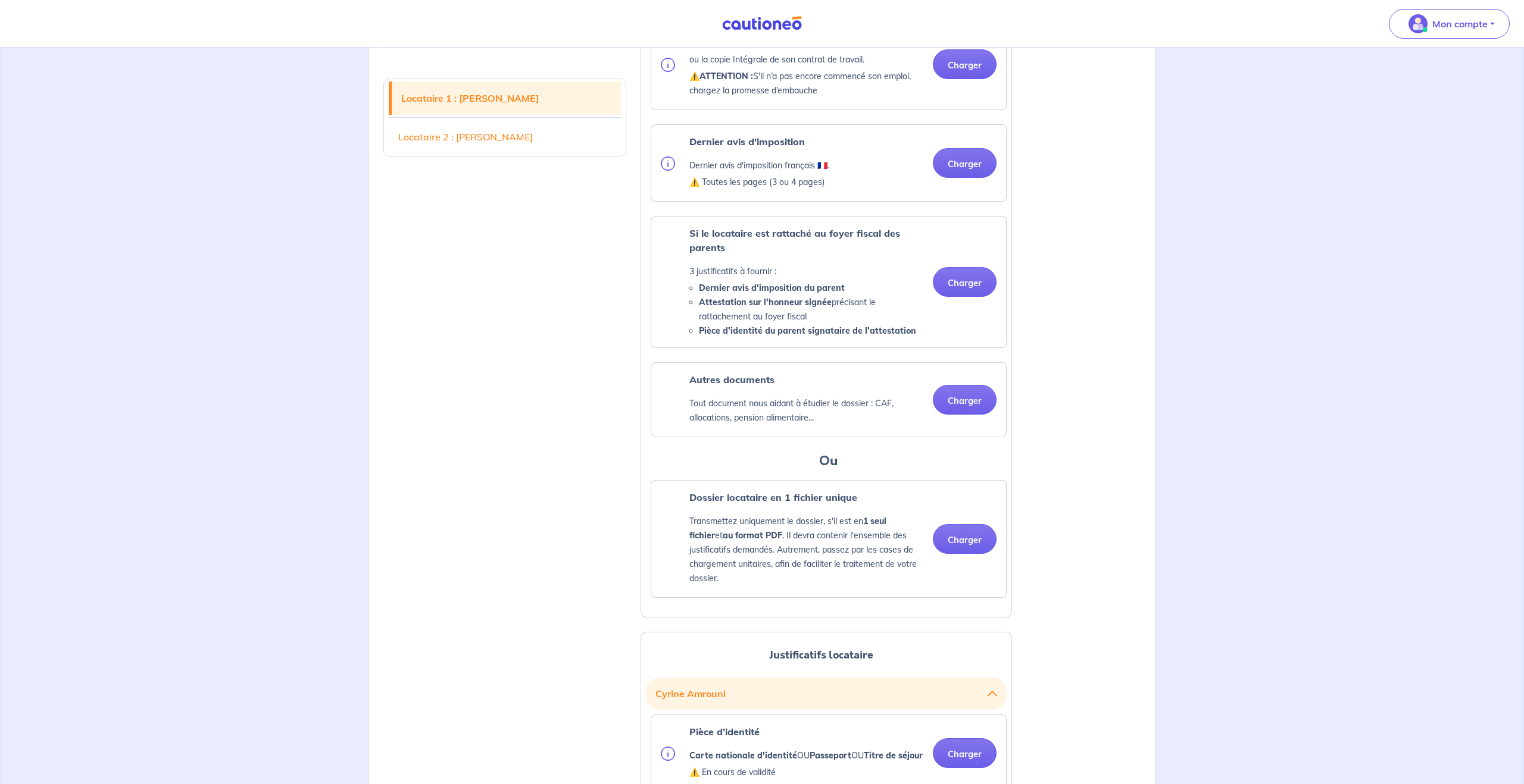
scroll to position [604, 0]
